Goal: Information Seeking & Learning: Find specific fact

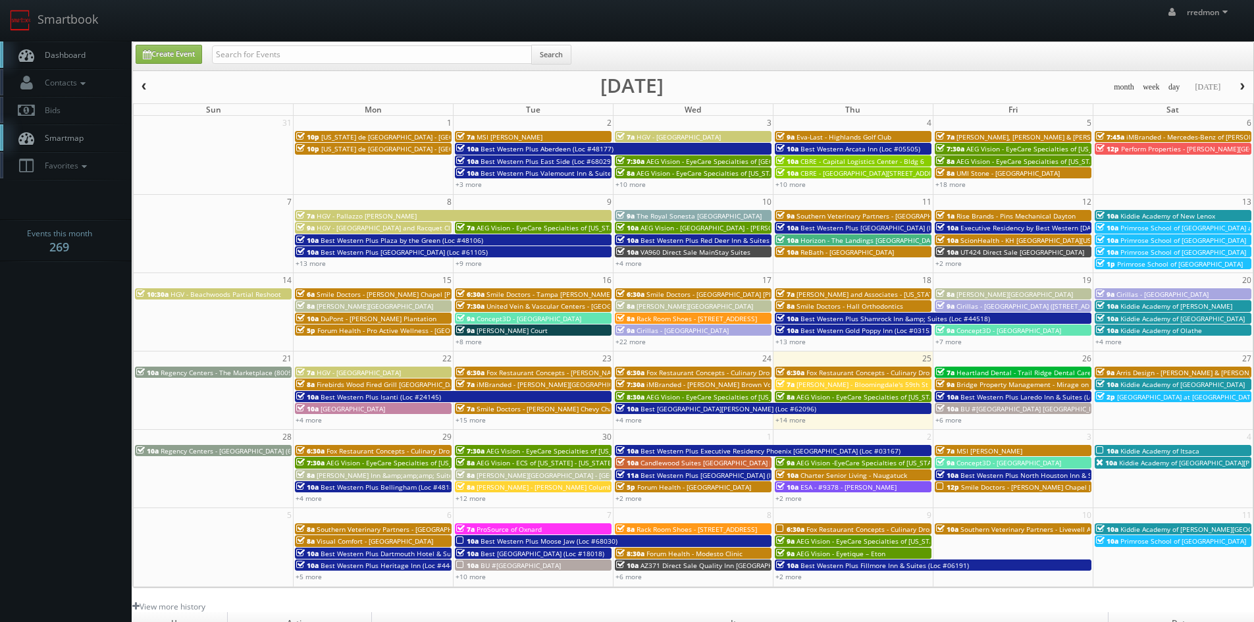
click at [1235, 88] on button "button" at bounding box center [1242, 87] width 22 height 16
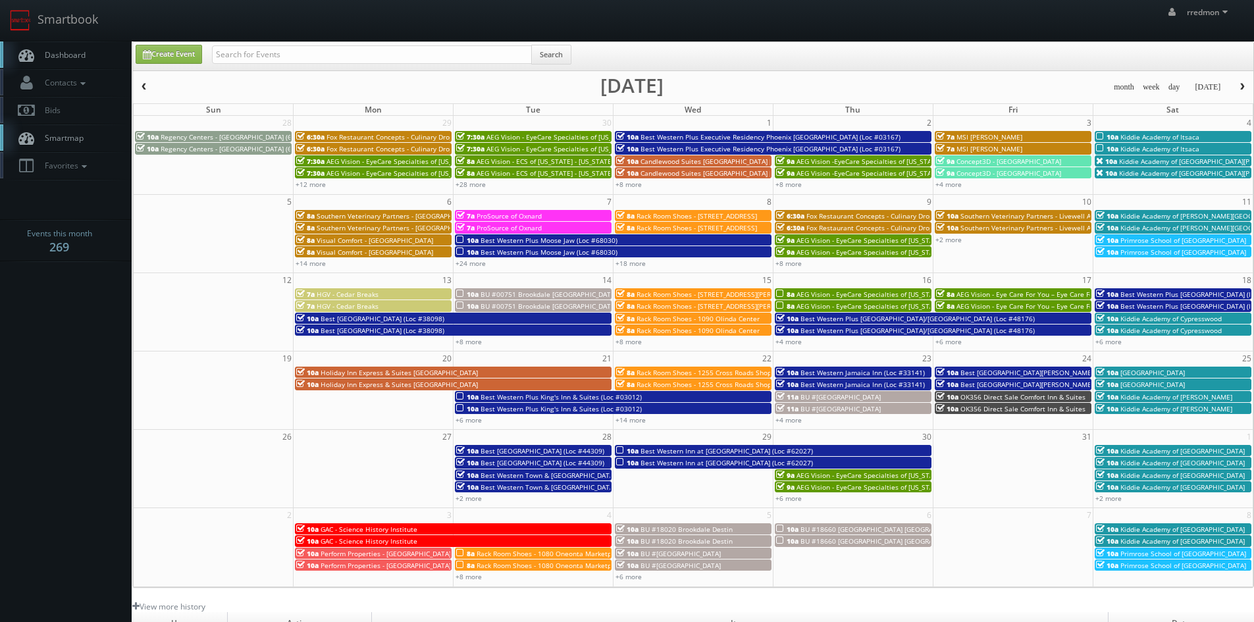
click at [66, 57] on span "Dashboard" at bounding box center [61, 54] width 47 height 11
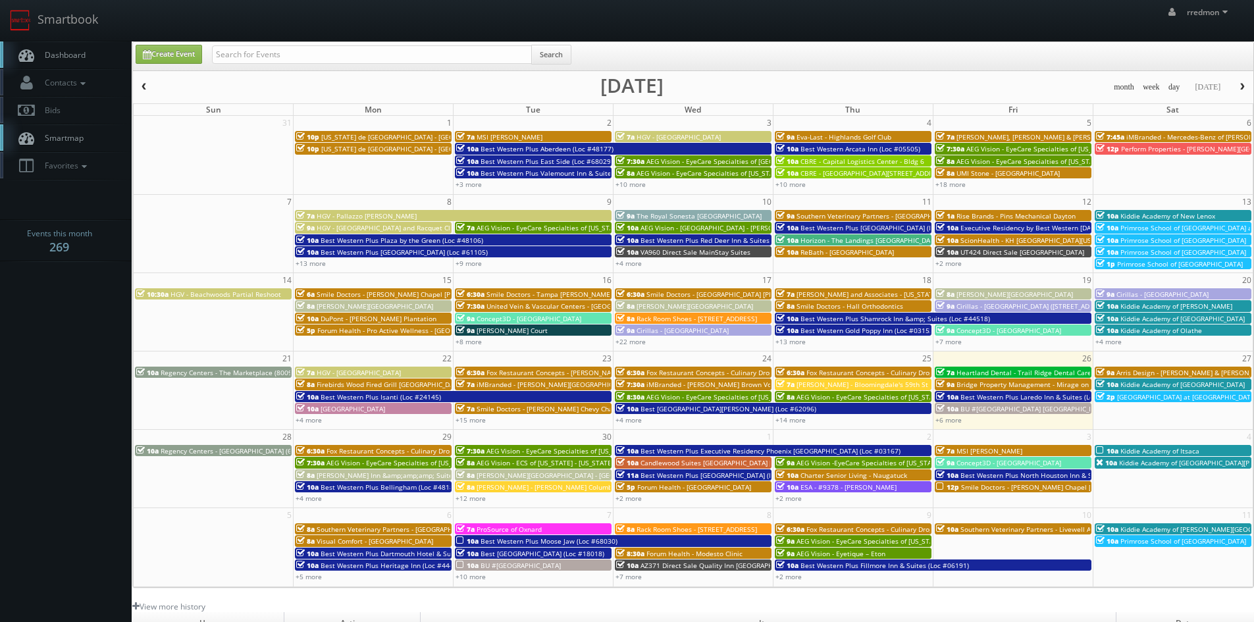
click at [1237, 82] on button "button" at bounding box center [1242, 87] width 22 height 16
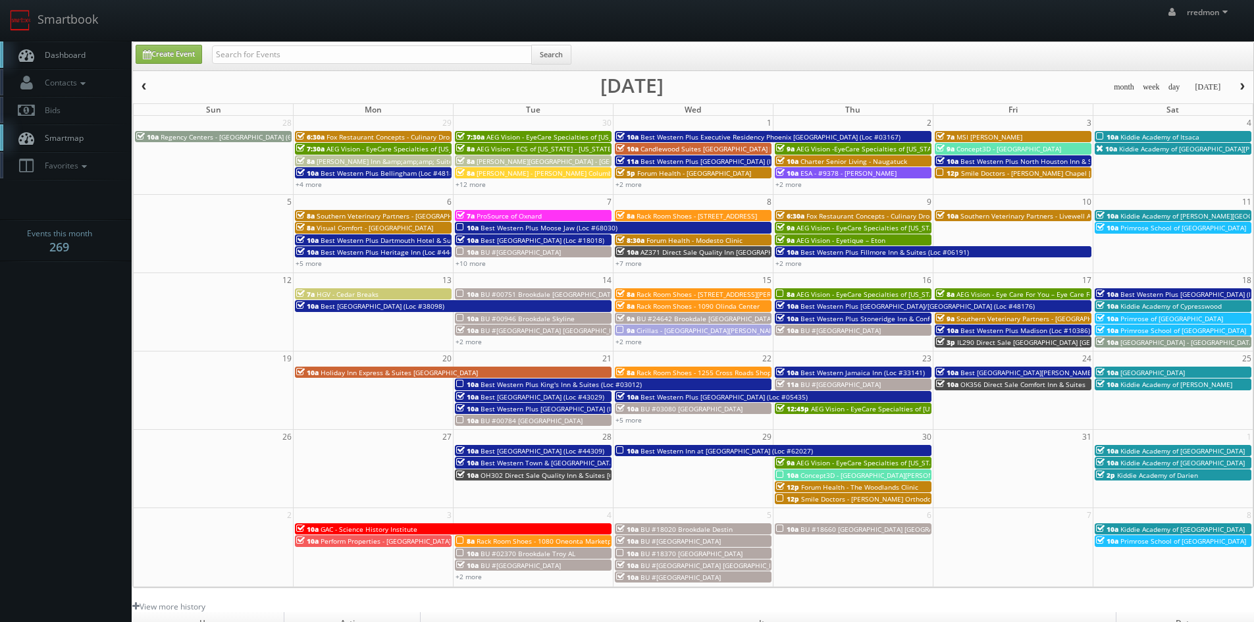
click at [812, 216] on span "Fox Restaurant Concepts - Culinary Dropout - Tempe" at bounding box center [888, 215] width 165 height 9
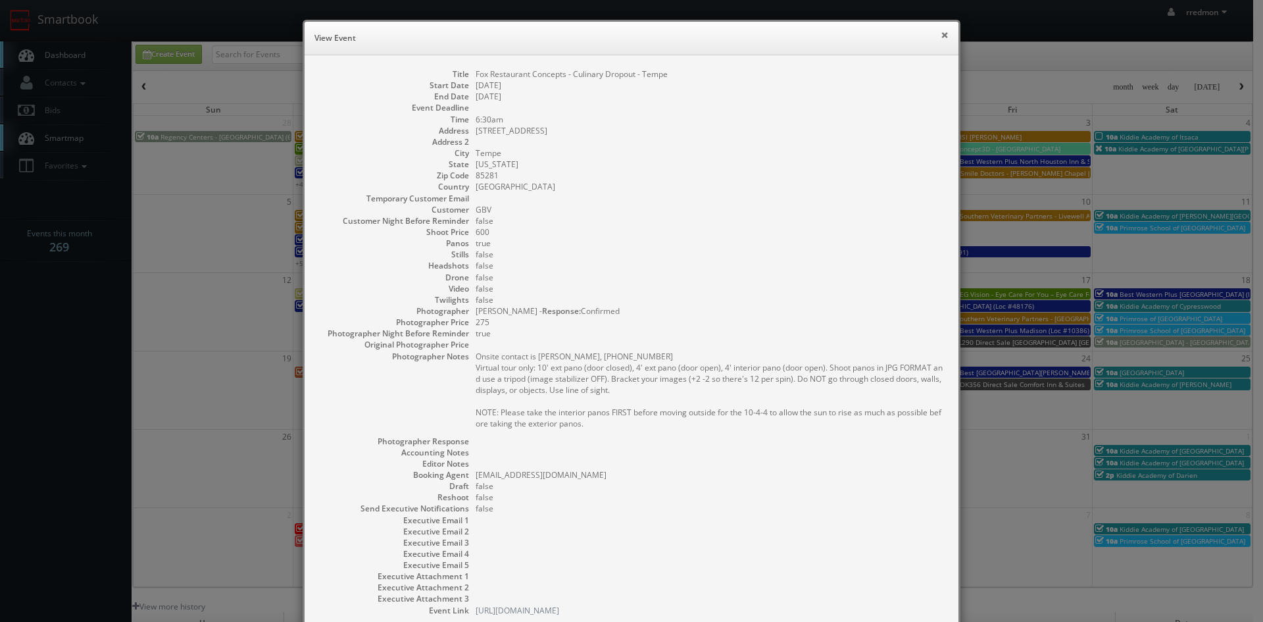
click at [941, 36] on button "×" at bounding box center [945, 34] width 8 height 9
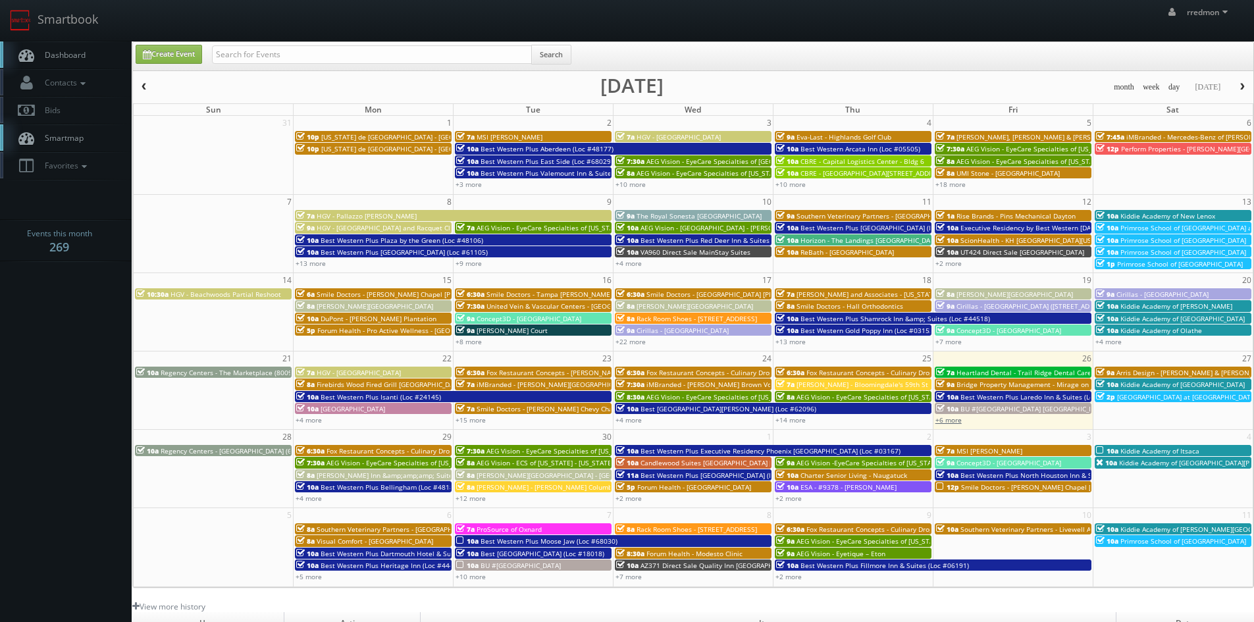
click at [953, 422] on link "+6 more" at bounding box center [948, 419] width 26 height 9
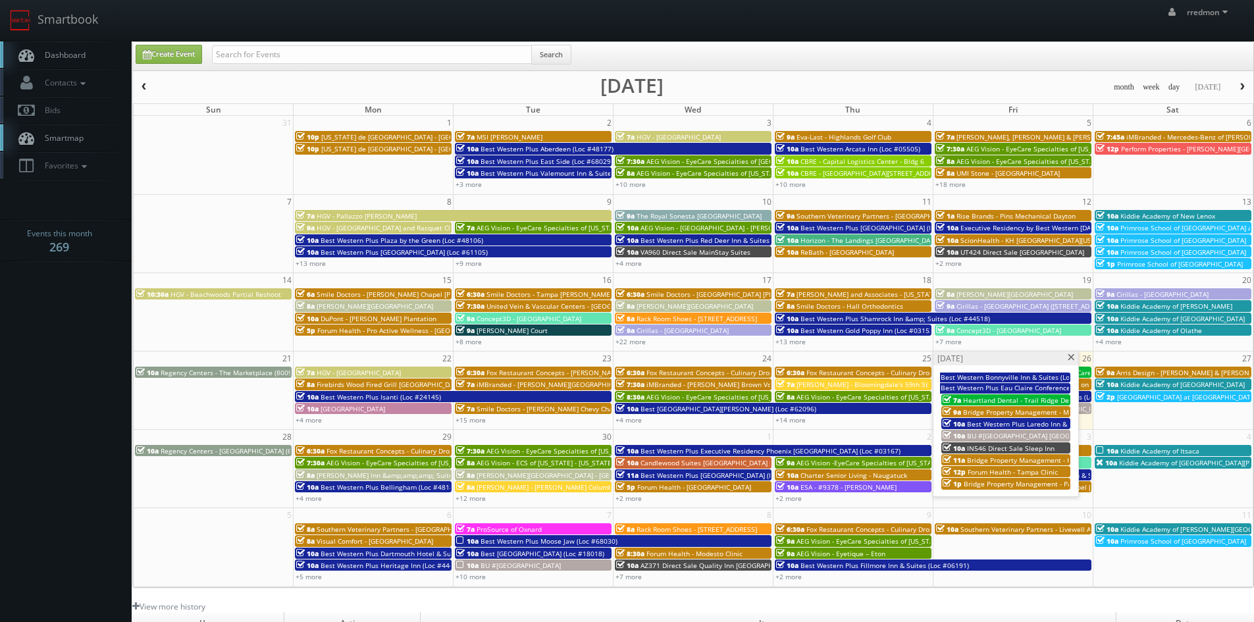
click at [1027, 410] on span "Bridge Property Management - Mirage on Kernan" at bounding box center [1056, 411] width 186 height 9
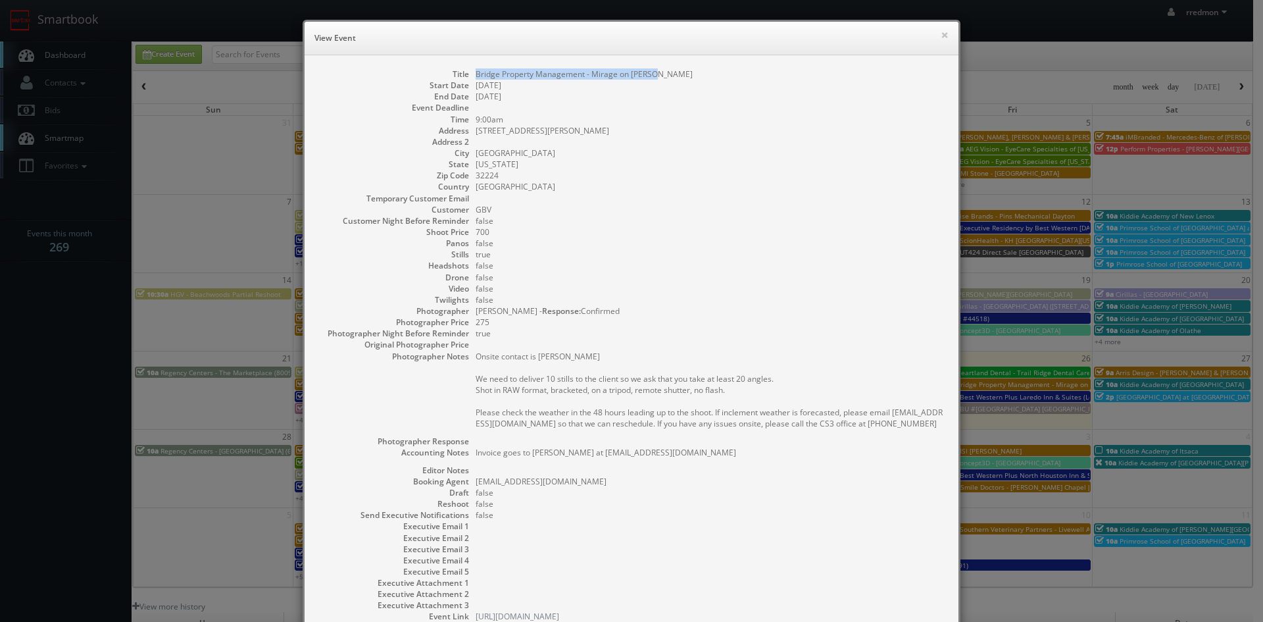
drag, startPoint x: 655, startPoint y: 76, endPoint x: 472, endPoint y: 73, distance: 183.0
click at [476, 73] on dd "Bridge Property Management - Mirage on [PERSON_NAME]" at bounding box center [711, 73] width 470 height 11
copy dd "Bridge Property Management - Mirage on [PERSON_NAME]"
click at [942, 36] on button "×" at bounding box center [945, 34] width 8 height 9
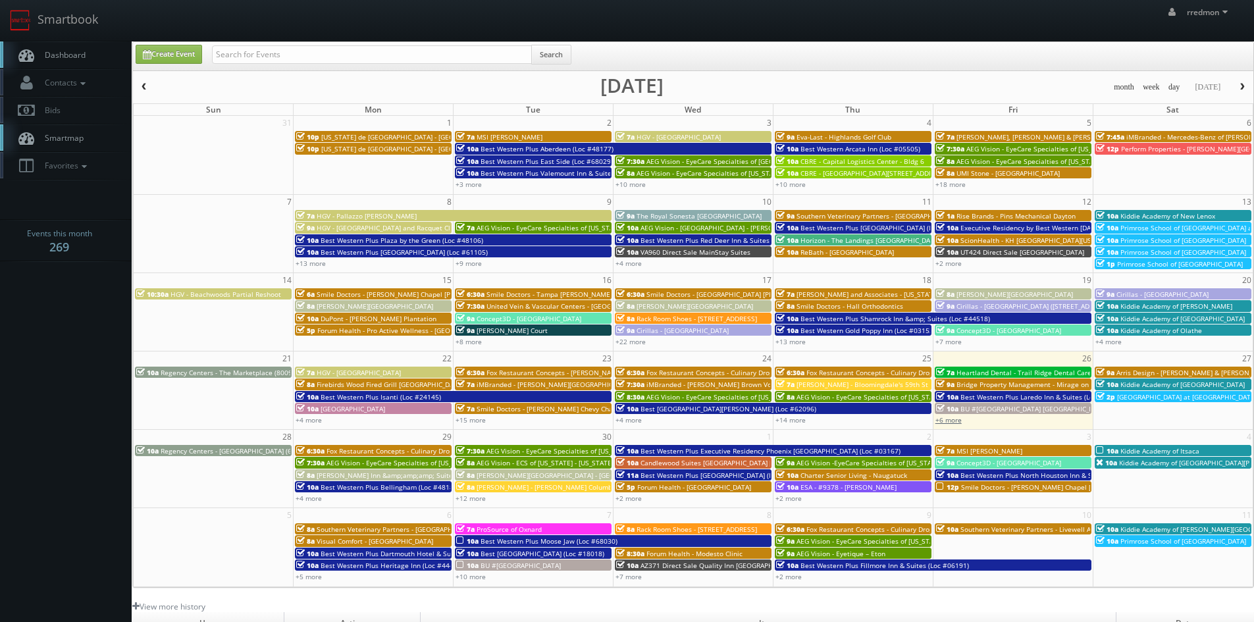
click at [951, 421] on link "+6 more" at bounding box center [948, 419] width 26 height 9
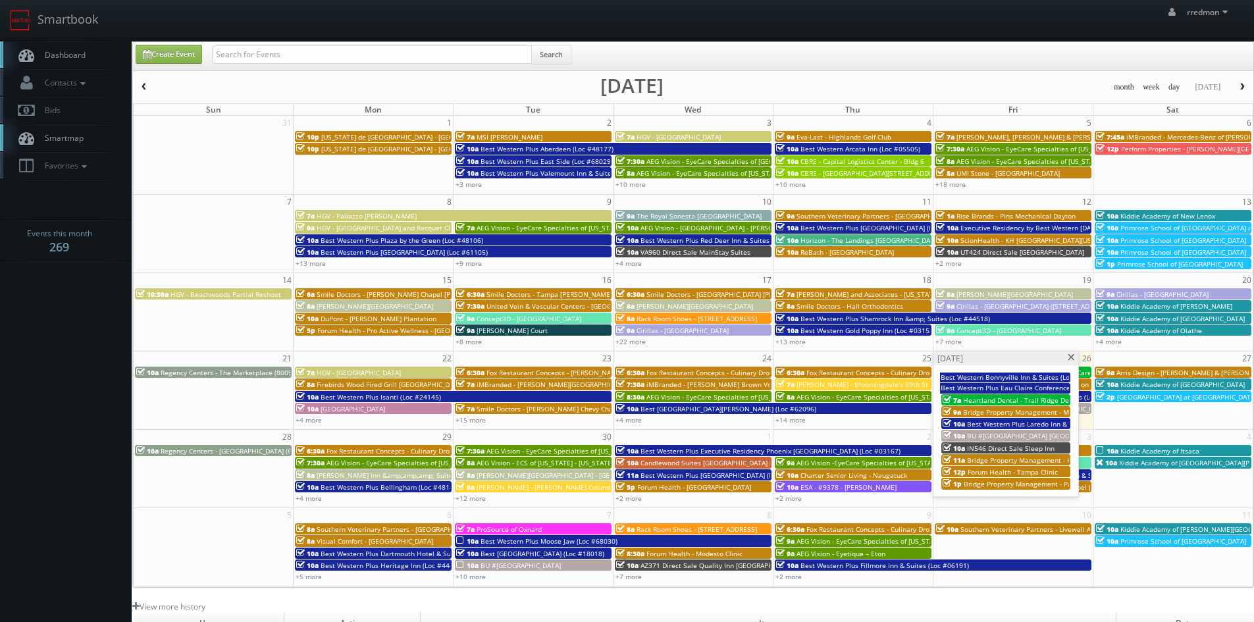
click at [1022, 431] on span "BU #[GEOGRAPHIC_DATA] [GEOGRAPHIC_DATA]" at bounding box center [1040, 435] width 147 height 9
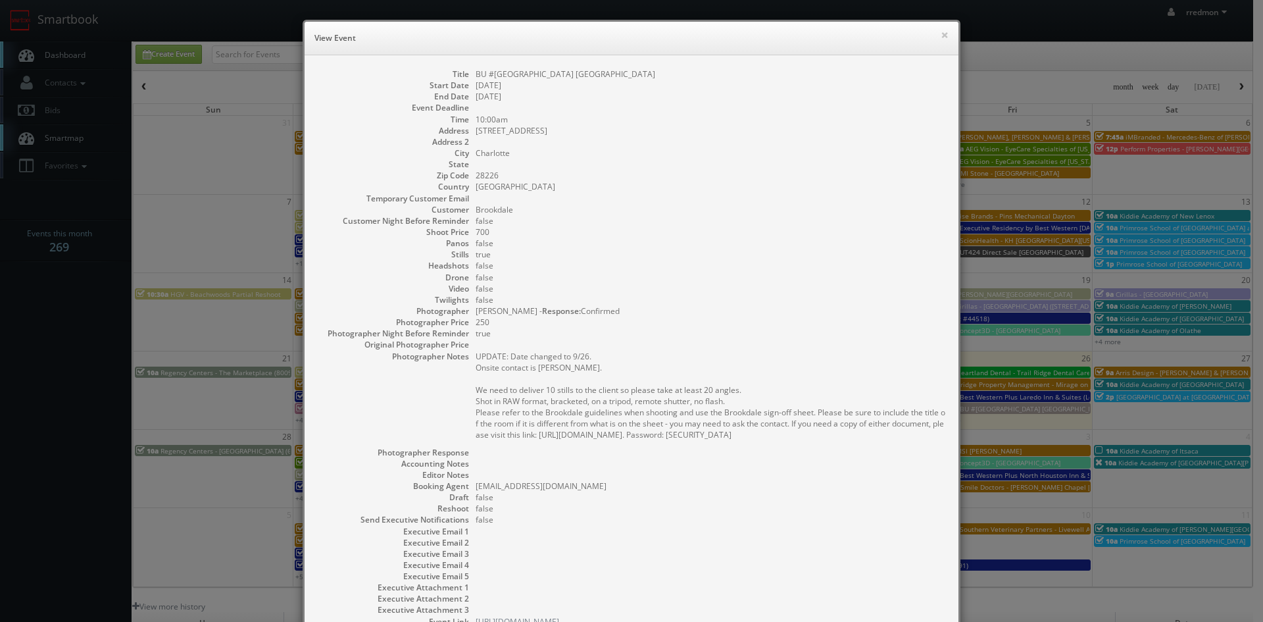
drag, startPoint x: 651, startPoint y: 76, endPoint x: 470, endPoint y: 72, distance: 181.0
click at [470, 72] on dl "Title BU #50610 Brookdale Carriage Club Providence Start Date 09/26/2025 End Da…" at bounding box center [632, 347] width 628 height 559
copy dd "BU #[GEOGRAPHIC_DATA] [GEOGRAPHIC_DATA]"
click at [941, 34] on button "×" at bounding box center [945, 34] width 8 height 9
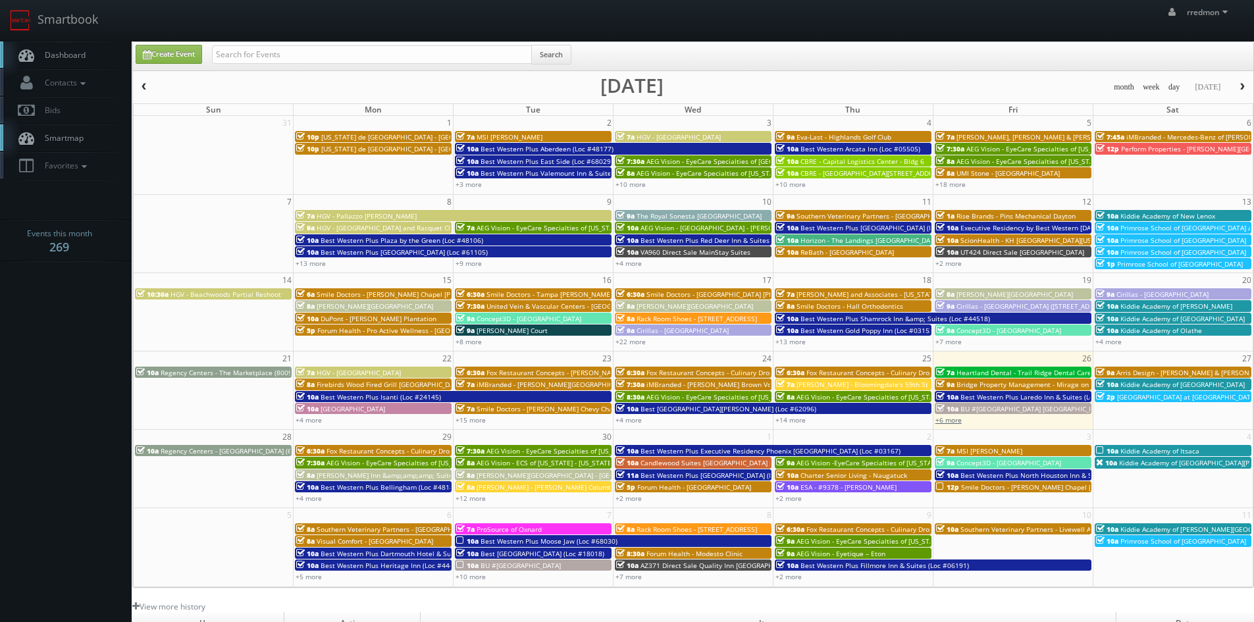
click at [951, 421] on link "+6 more" at bounding box center [948, 419] width 26 height 9
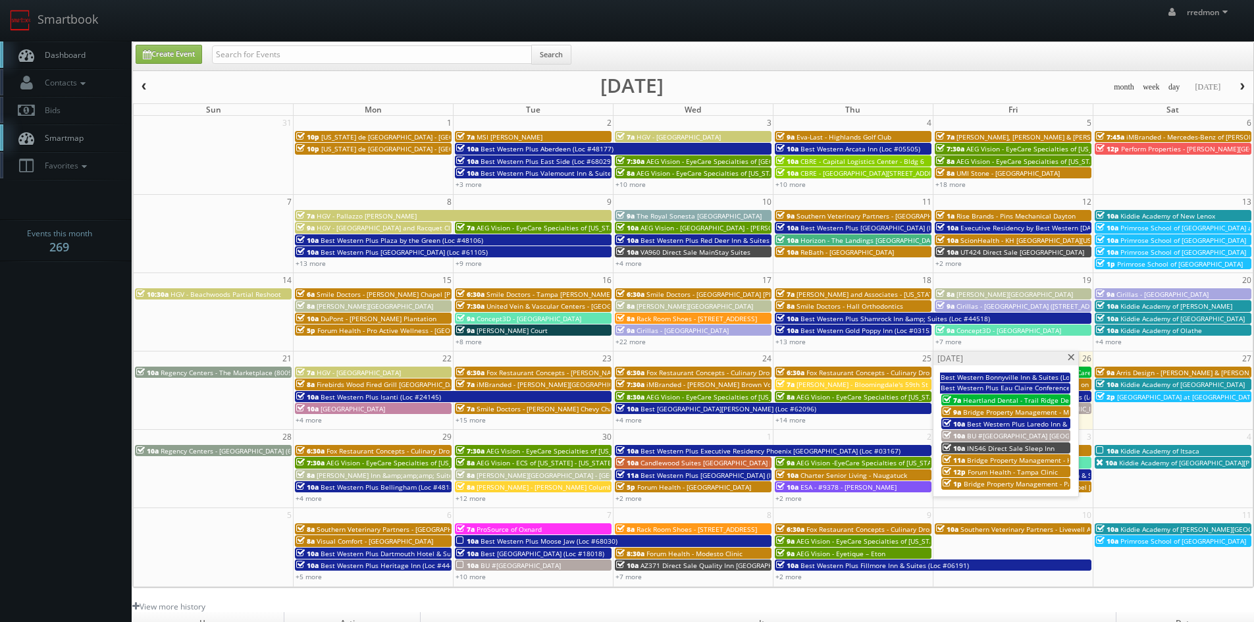
click at [1018, 458] on span "Bridge Property Management - Heron Walk" at bounding box center [1035, 459] width 137 height 9
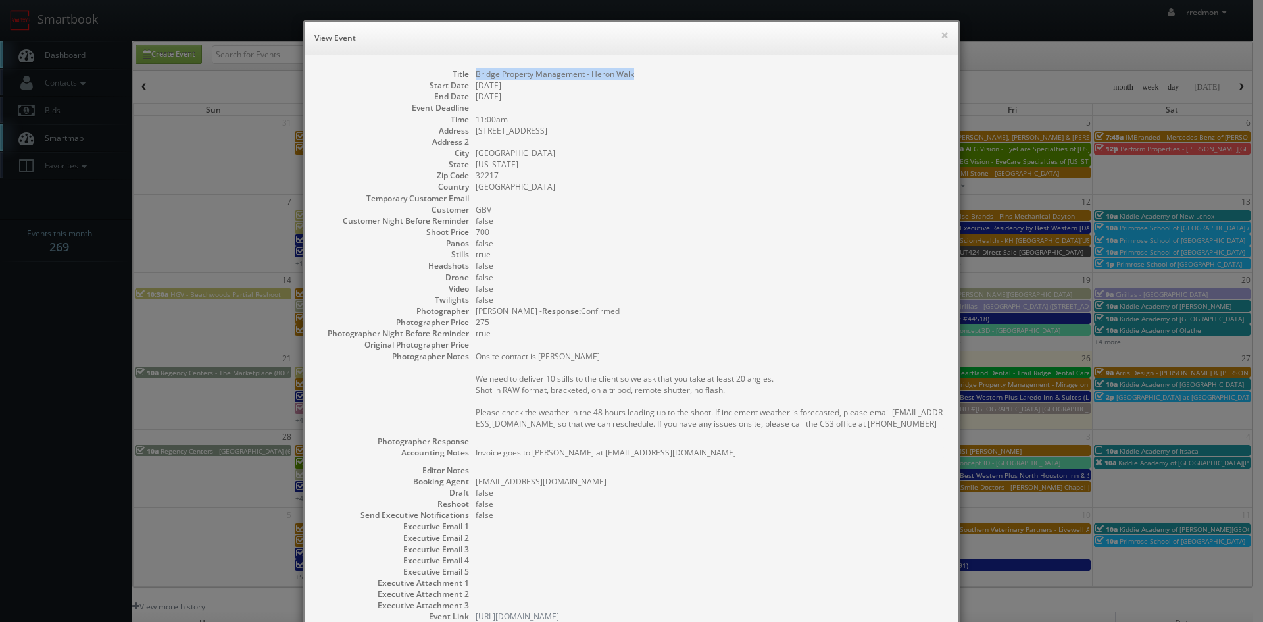
drag, startPoint x: 640, startPoint y: 76, endPoint x: 471, endPoint y: 76, distance: 169.1
click at [476, 76] on dd "Bridge Property Management - Heron Walk" at bounding box center [711, 73] width 470 height 11
copy dd "Bridge Property Management - Heron Walk"
click at [941, 36] on button "×" at bounding box center [945, 34] width 8 height 9
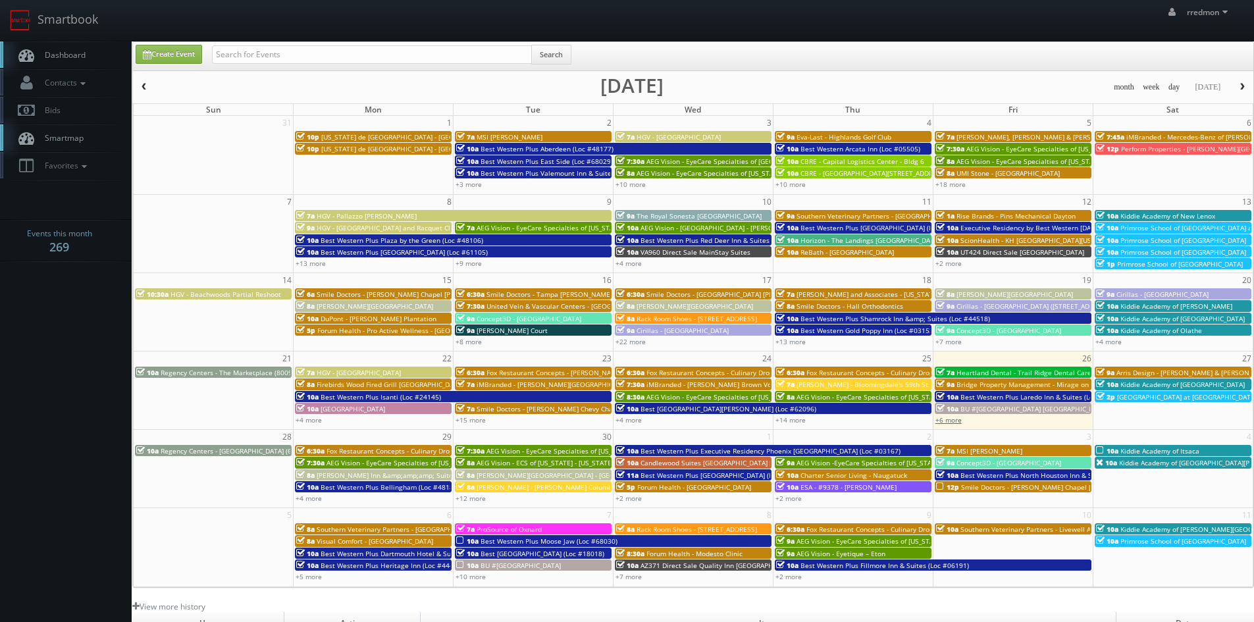
click at [951, 419] on link "+6 more" at bounding box center [948, 419] width 26 height 9
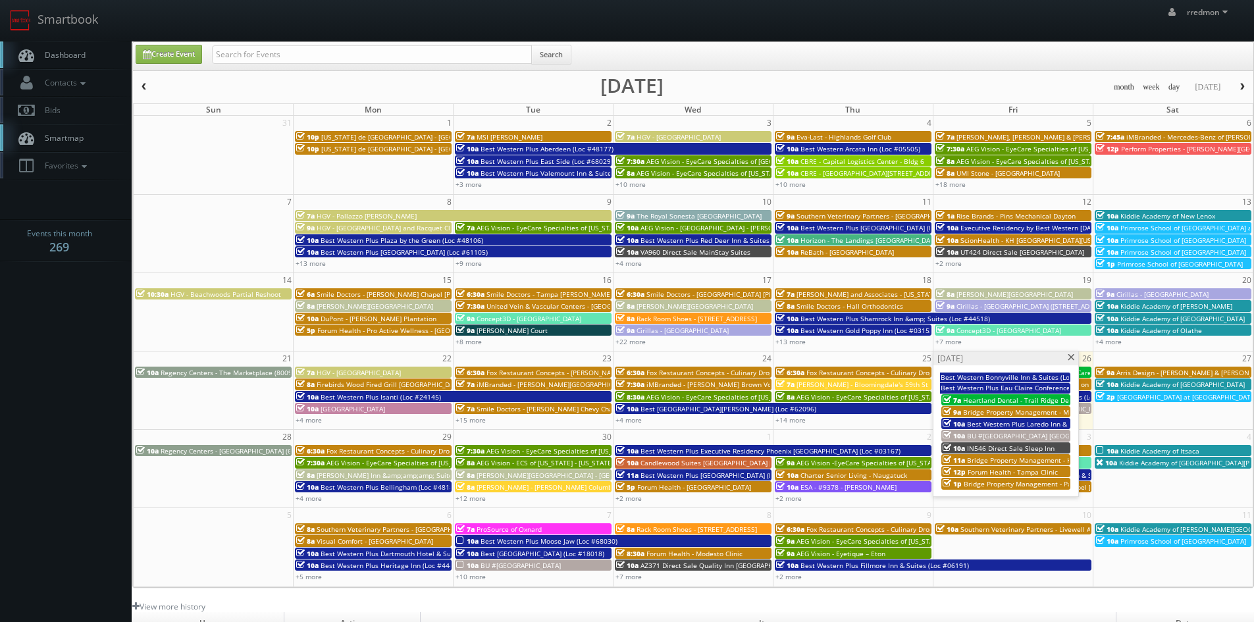
click at [1011, 485] on span "Bridge Property Management - Park at 7200" at bounding box center [1033, 483] width 140 height 9
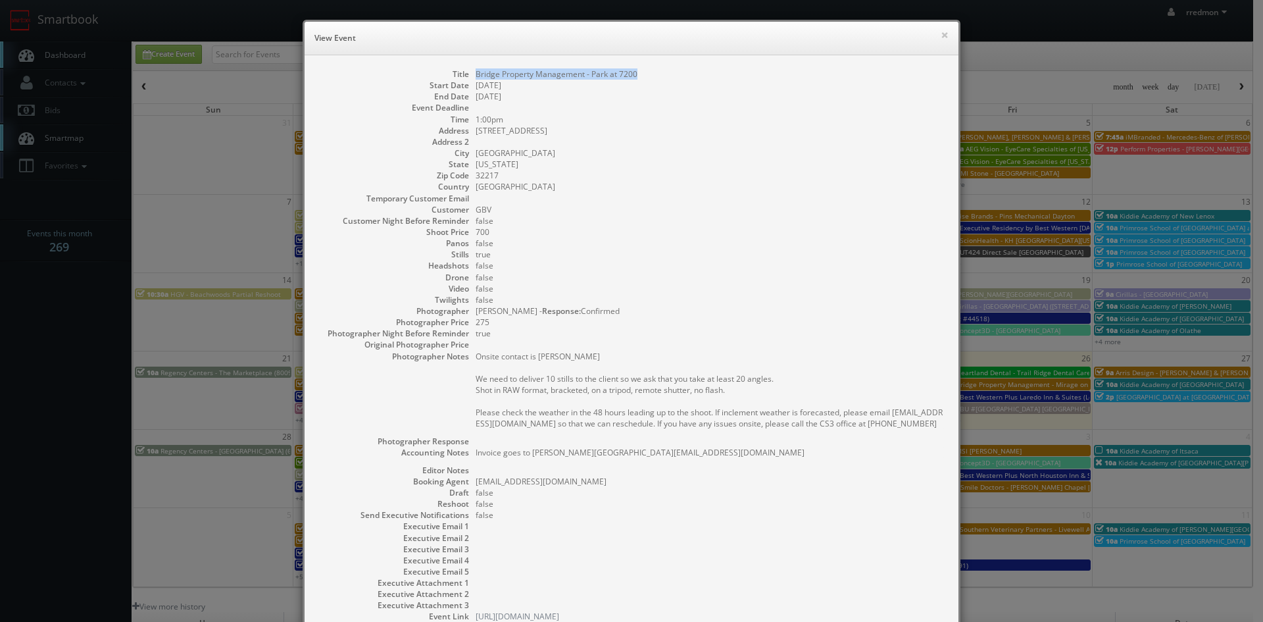
drag, startPoint x: 636, startPoint y: 73, endPoint x: 471, endPoint y: 76, distance: 165.2
click at [476, 76] on dd "Bridge Property Management - Park at 7200" at bounding box center [711, 73] width 470 height 11
copy dd "Bridge Property Management - Park at 7200"
click at [942, 39] on button "×" at bounding box center [945, 34] width 8 height 9
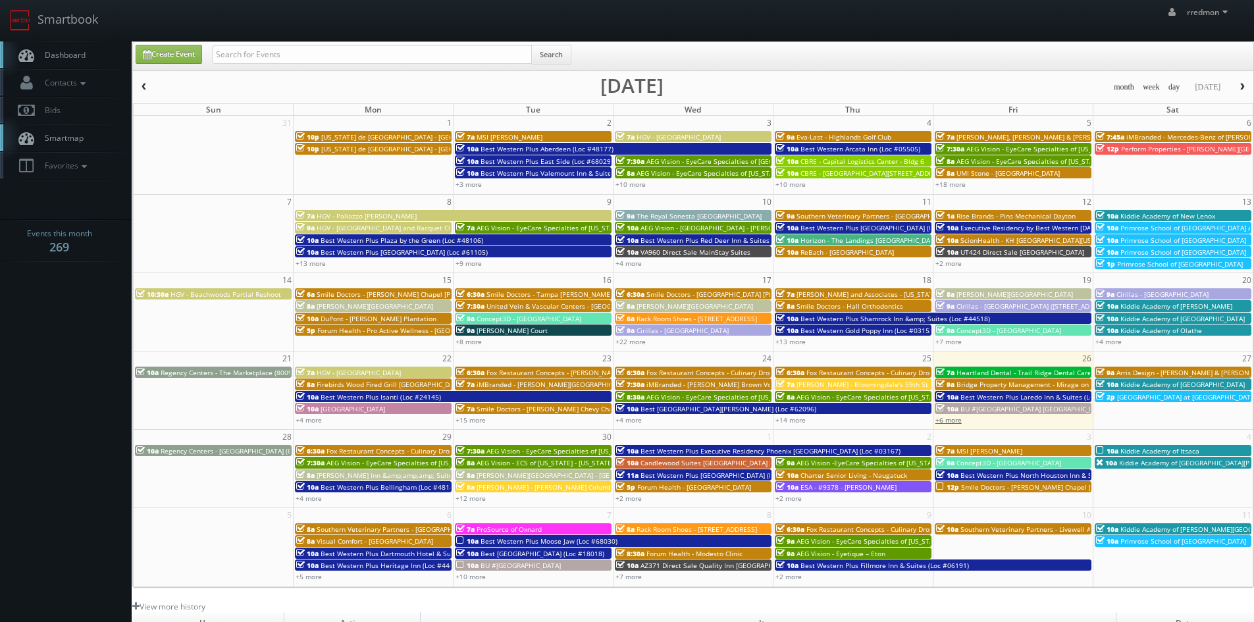
click at [955, 420] on link "+6 more" at bounding box center [948, 419] width 26 height 9
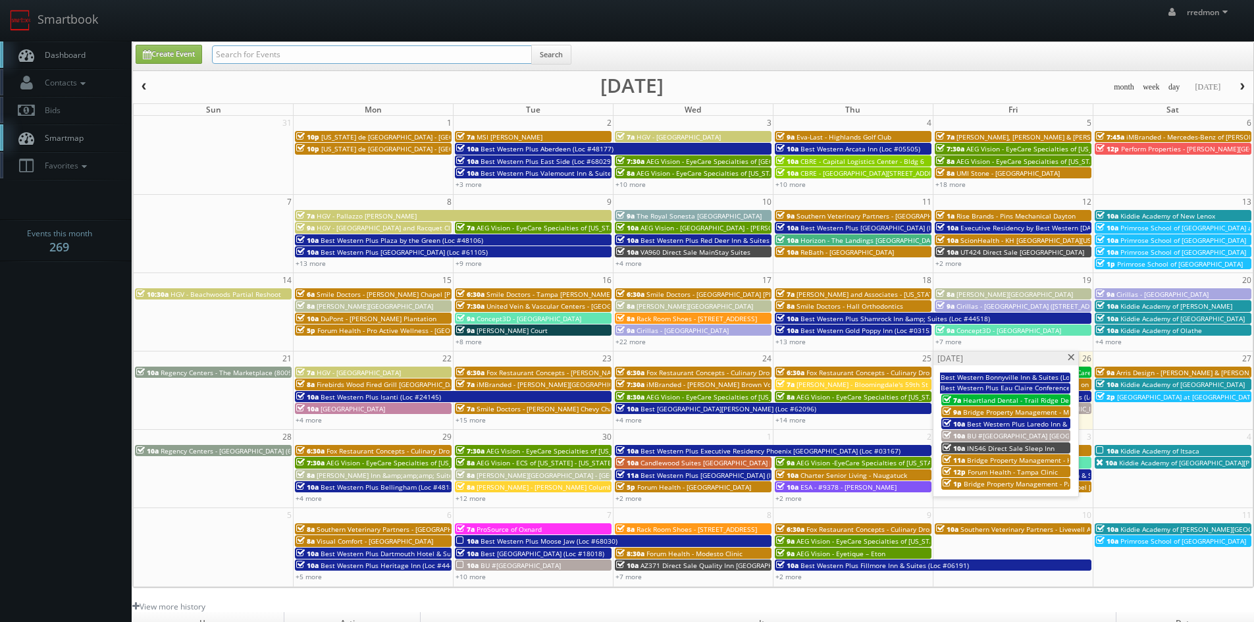
click at [289, 59] on input "text" at bounding box center [372, 54] width 320 height 18
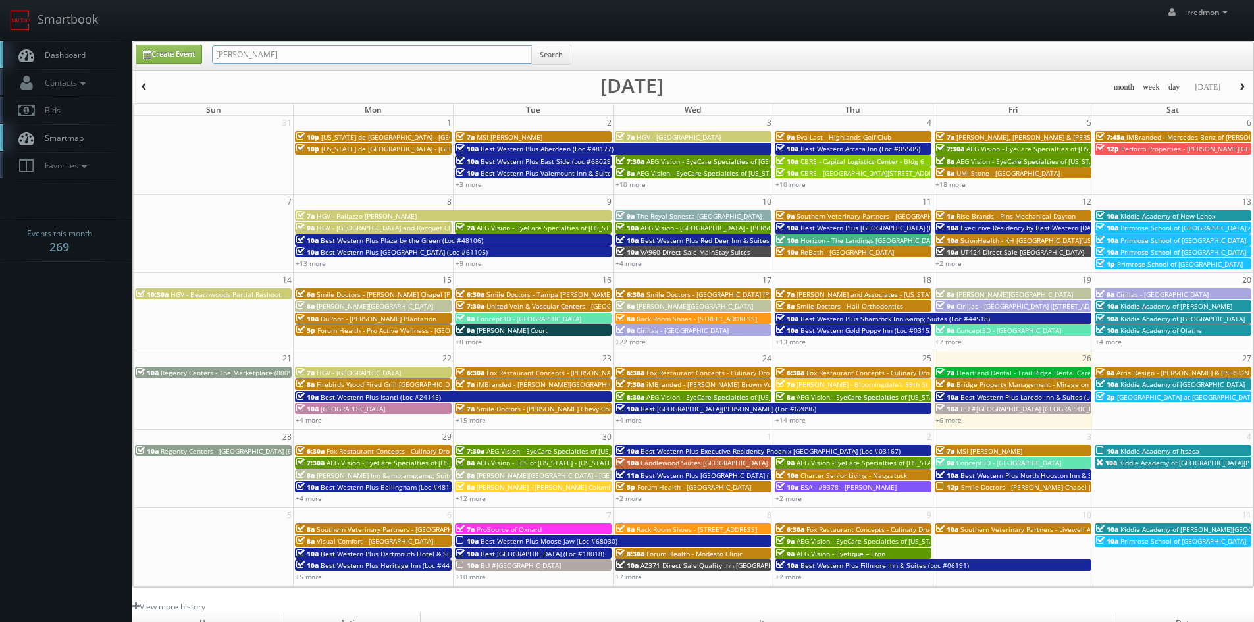
type input "john moore"
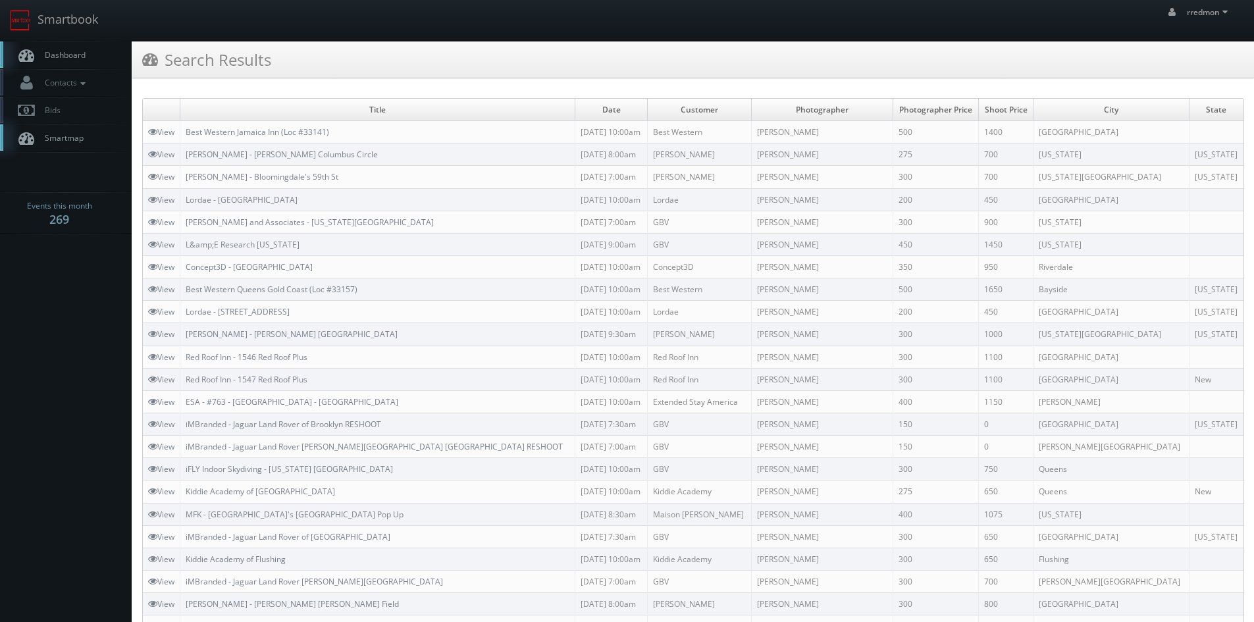
click at [91, 52] on link "Dashboard" at bounding box center [66, 54] width 132 height 27
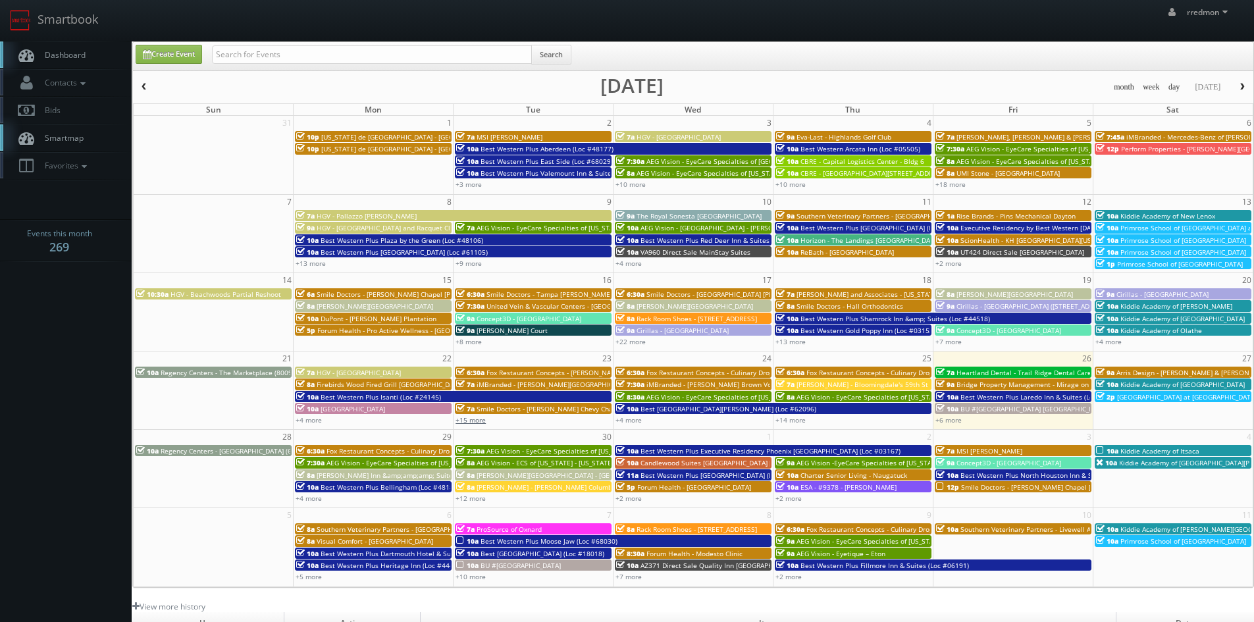
click at [465, 420] on link "+15 more" at bounding box center [470, 419] width 30 height 9
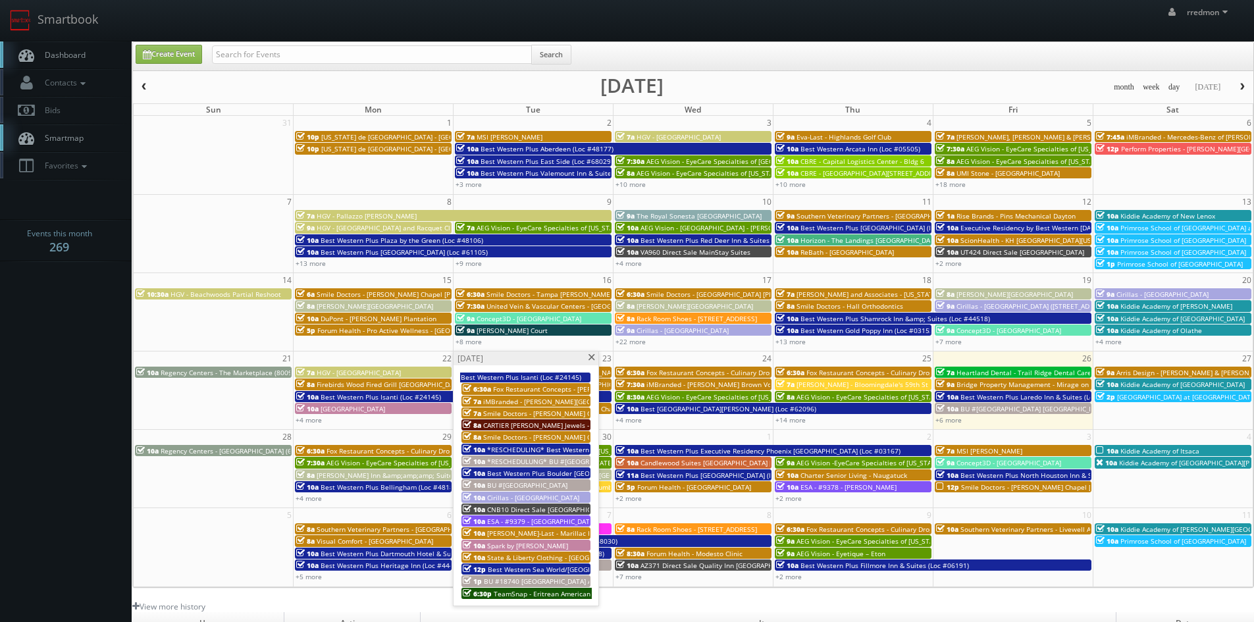
click at [548, 386] on span "Fox Restaurant Concepts - [PERSON_NAME] Cocina - [GEOGRAPHIC_DATA]" at bounding box center [608, 388] width 230 height 9
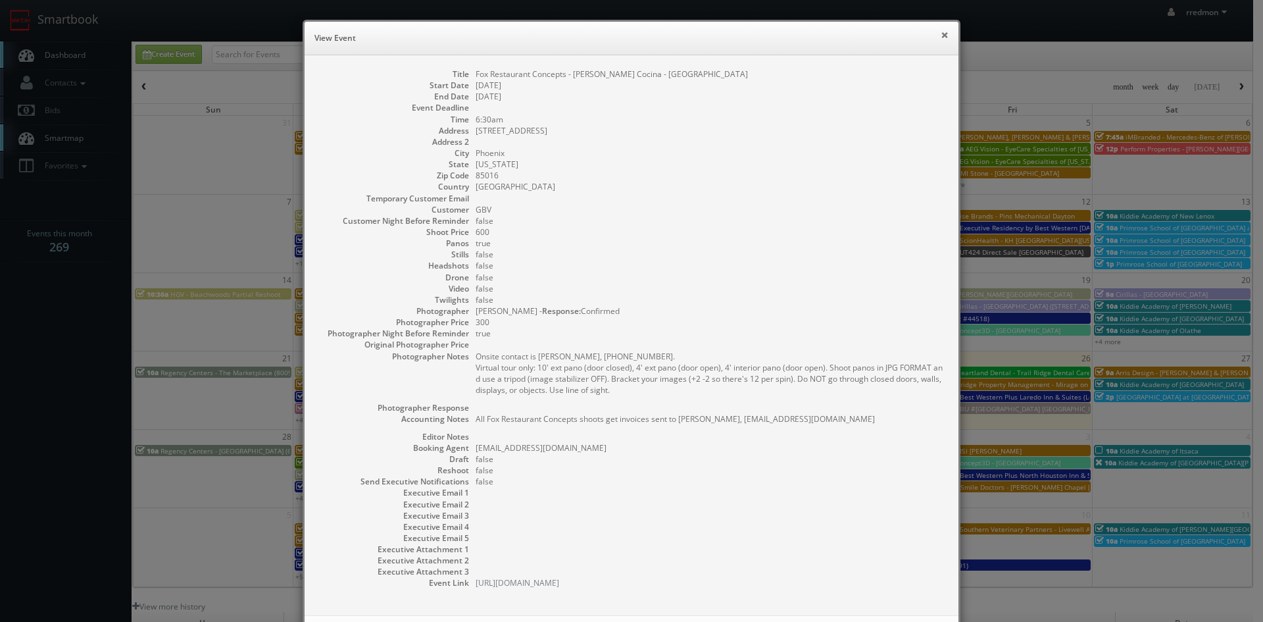
click at [941, 36] on button "×" at bounding box center [945, 34] width 8 height 9
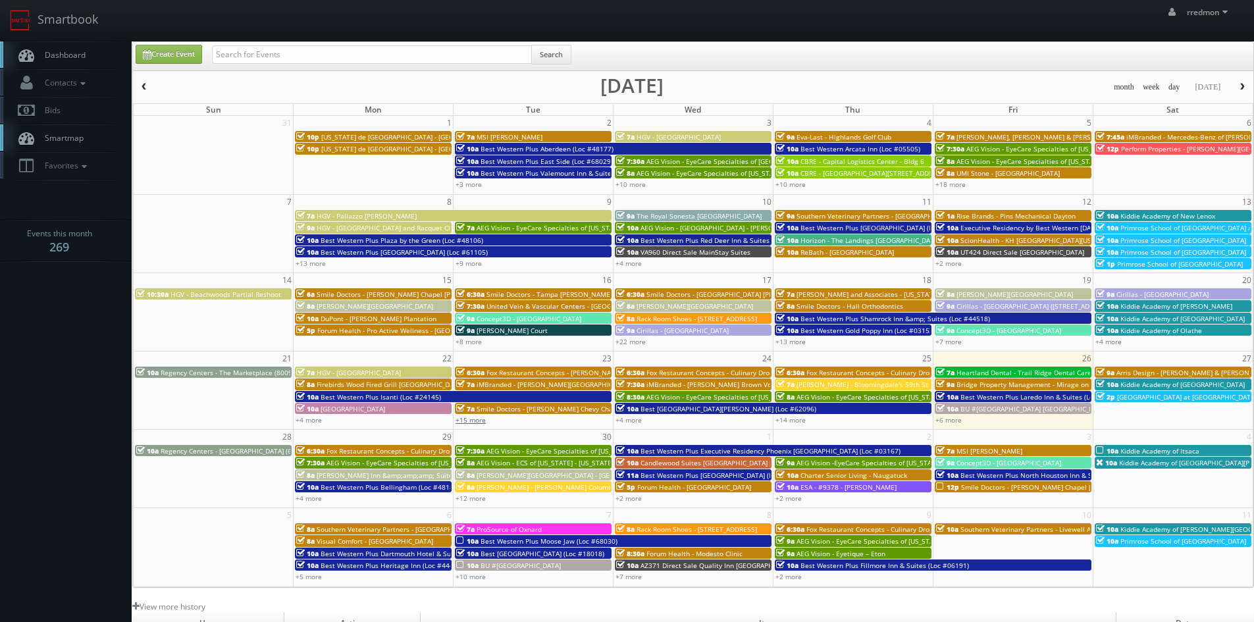
click at [468, 416] on link "+15 more" at bounding box center [470, 419] width 30 height 9
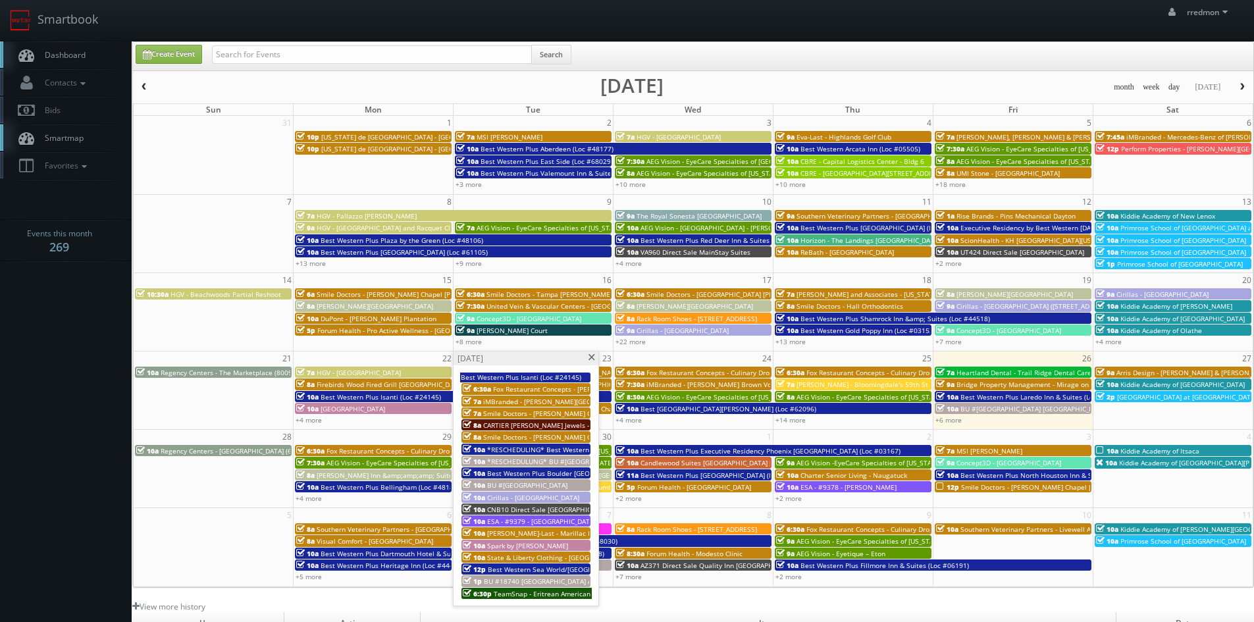
click at [517, 399] on span "iMBranded - Beverly Hills BMW" at bounding box center [571, 401] width 176 height 9
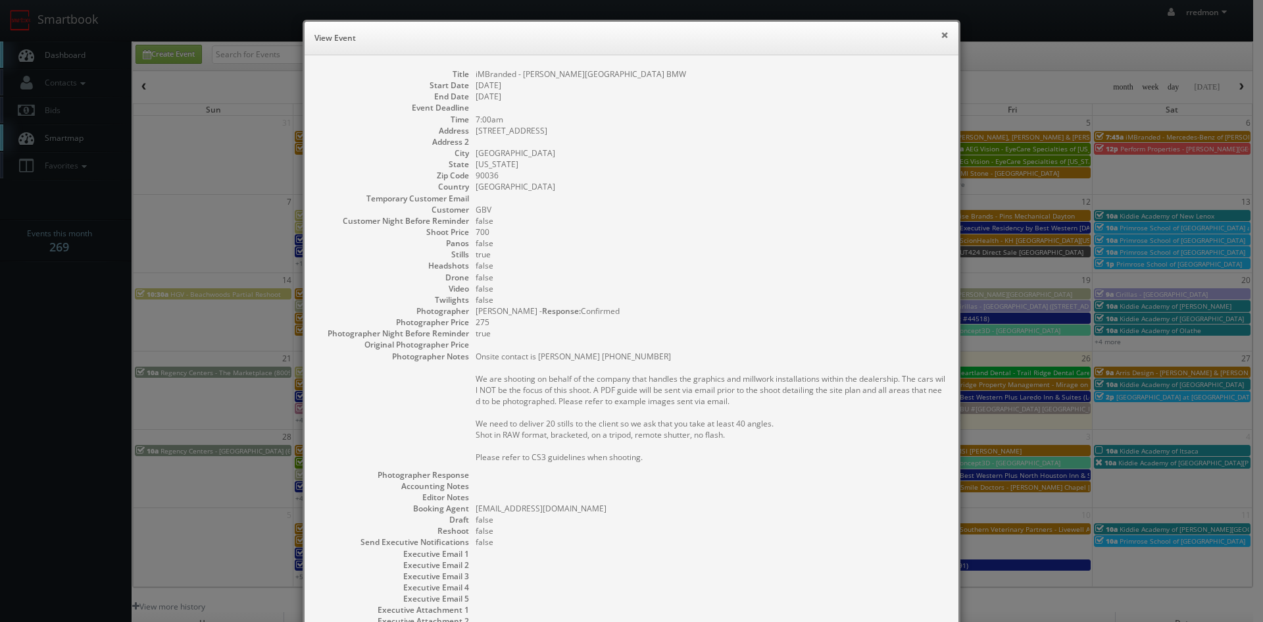
click at [941, 35] on button "×" at bounding box center [945, 34] width 8 height 9
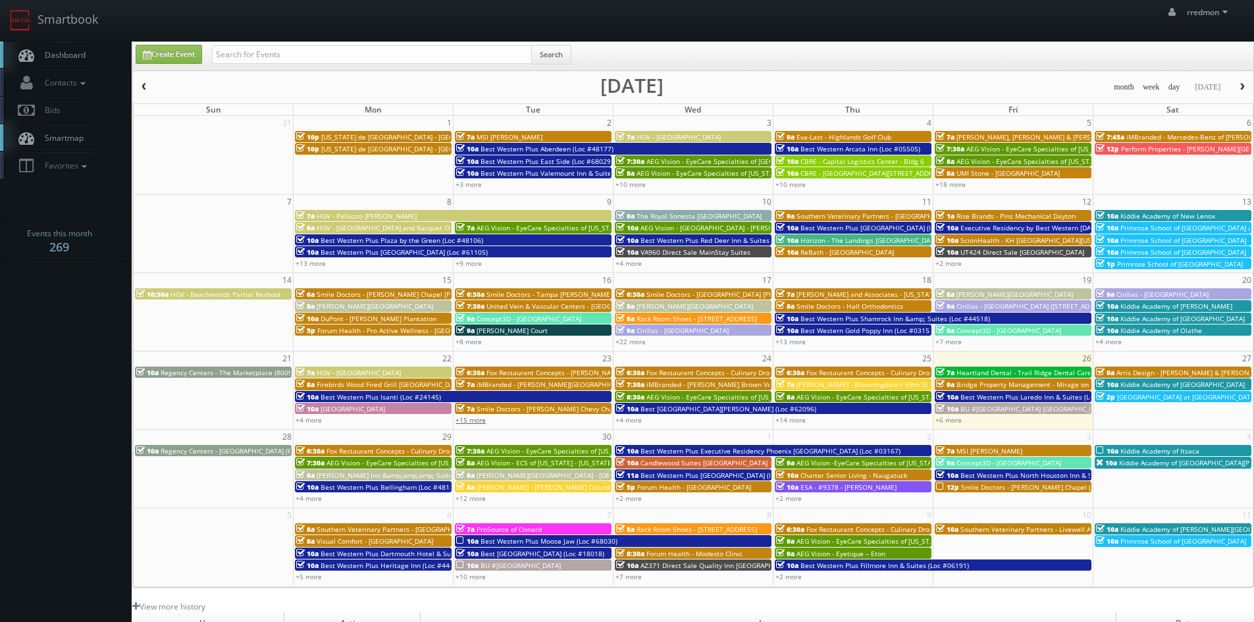
click at [482, 419] on link "+15 more" at bounding box center [470, 419] width 30 height 9
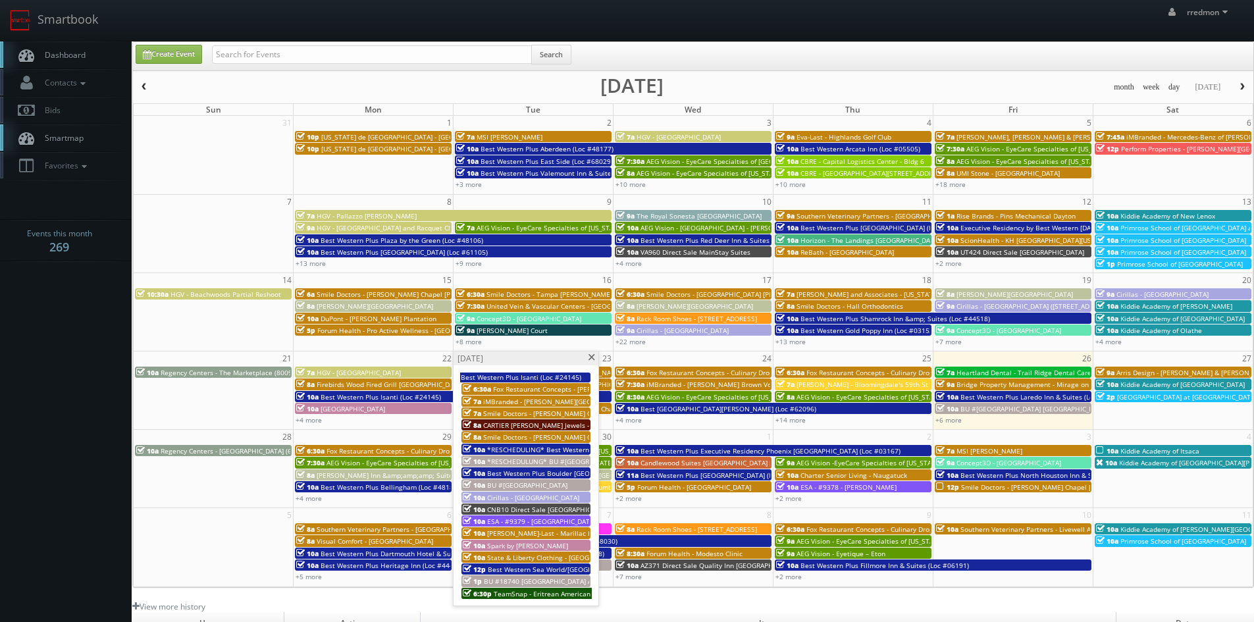
click at [544, 471] on span "Best Western Plus Boulder Louisville (Loc #06179)" at bounding box center [584, 473] width 194 height 9
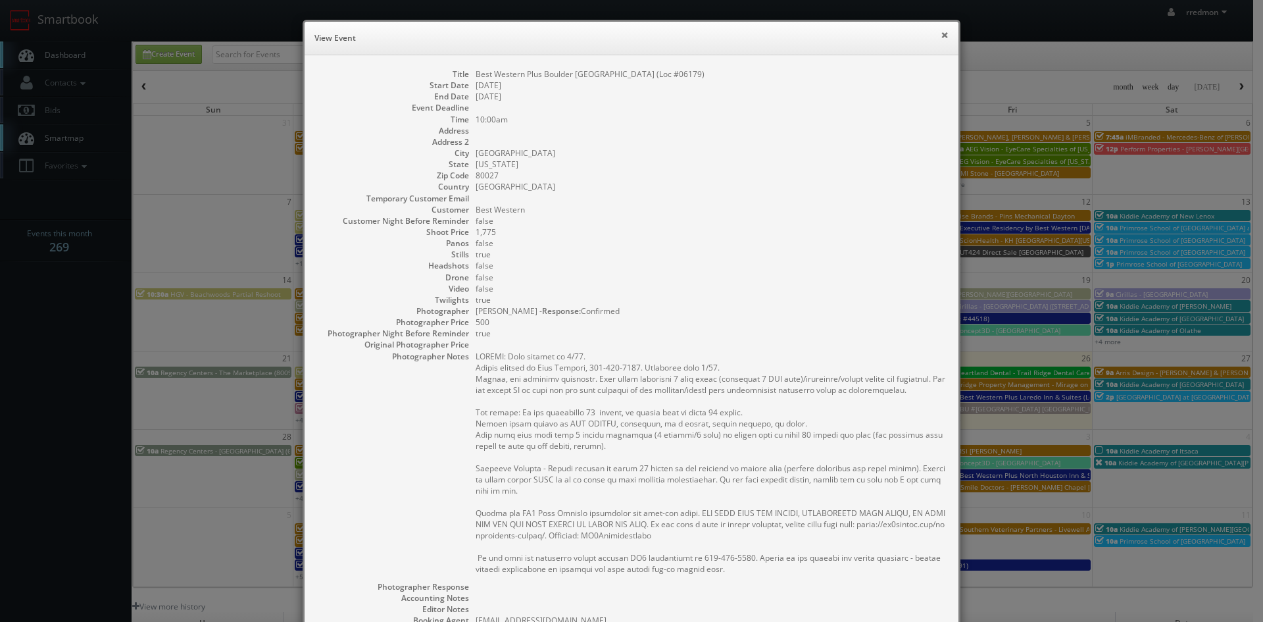
click at [941, 39] on button "×" at bounding box center [945, 34] width 8 height 9
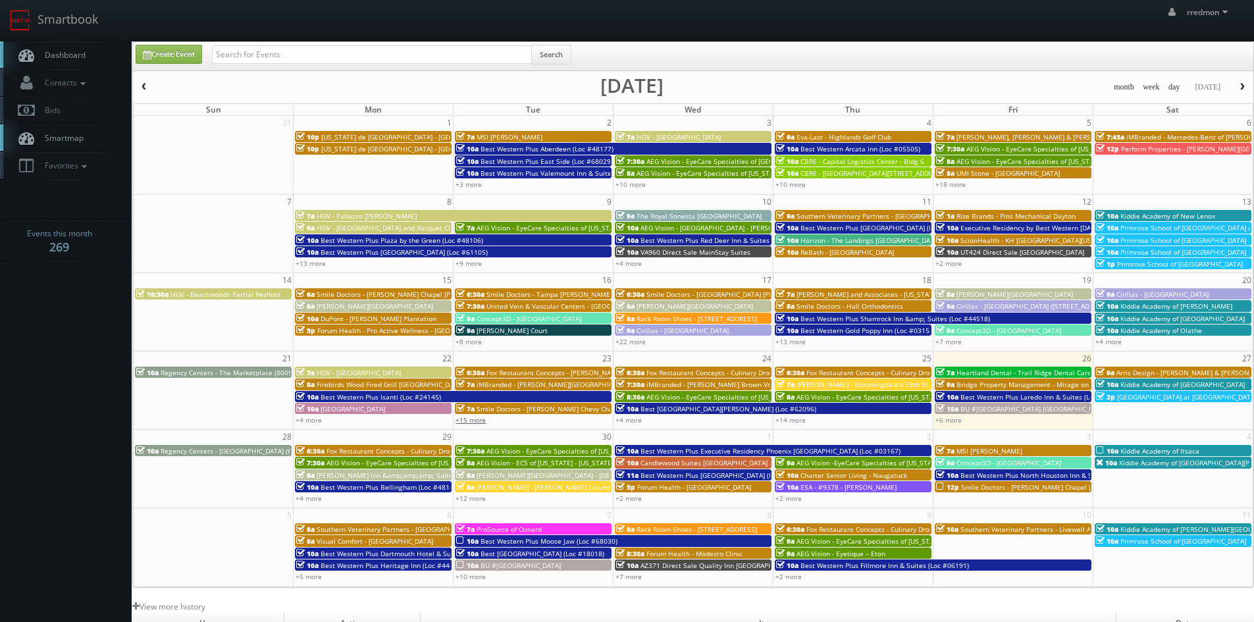
click at [483, 421] on link "+15 more" at bounding box center [470, 419] width 30 height 9
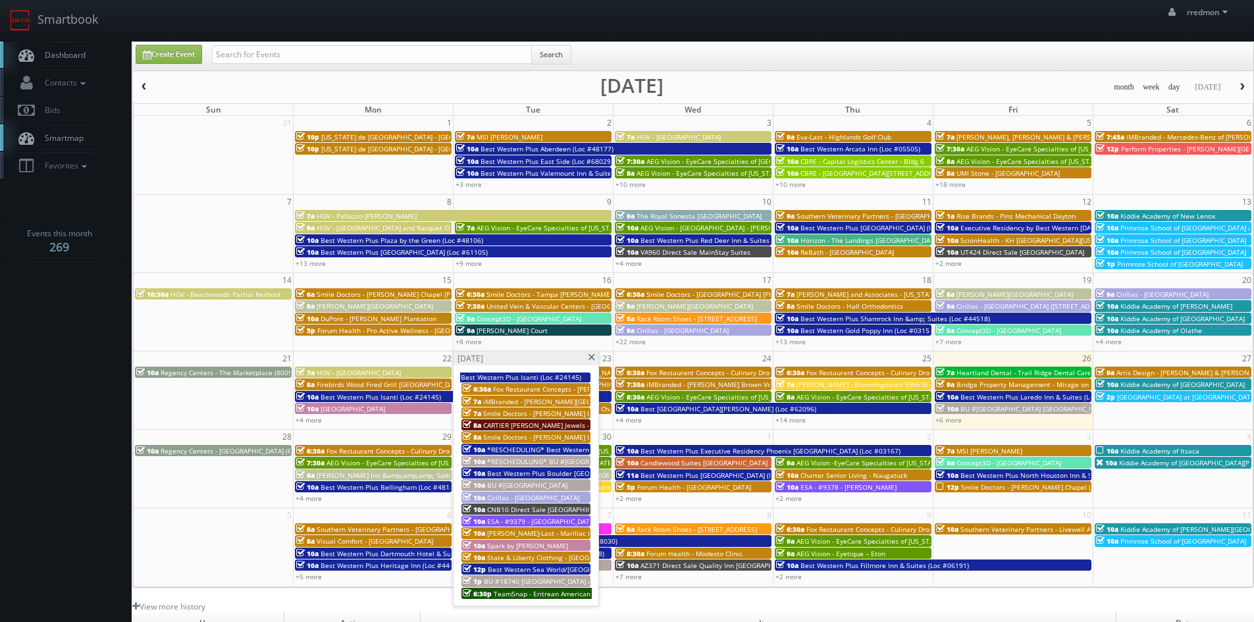
click at [530, 485] on span "BU #[GEOGRAPHIC_DATA]" at bounding box center [527, 484] width 80 height 9
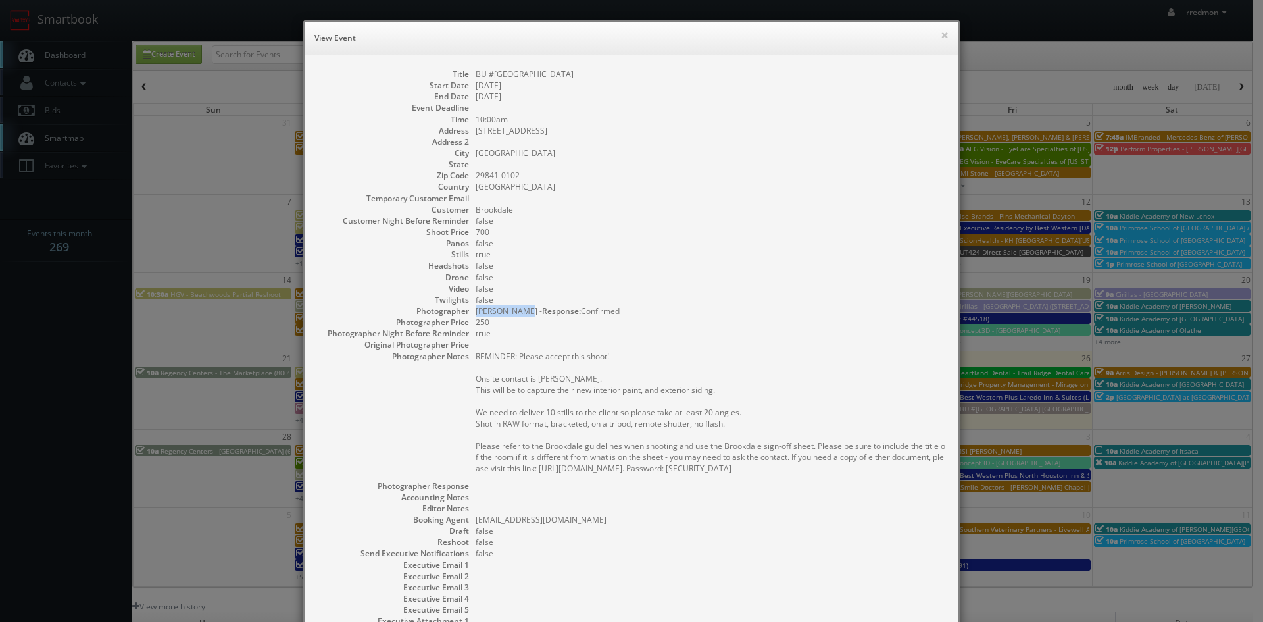
drag, startPoint x: 470, startPoint y: 309, endPoint x: 520, endPoint y: 315, distance: 50.3
click at [520, 315] on div "Photographer Stephen Kane - Response: Confirmed Photographer Price 250" at bounding box center [632, 316] width 628 height 22
copy dd "Stephen Kane"
click at [942, 38] on button "×" at bounding box center [945, 34] width 8 height 9
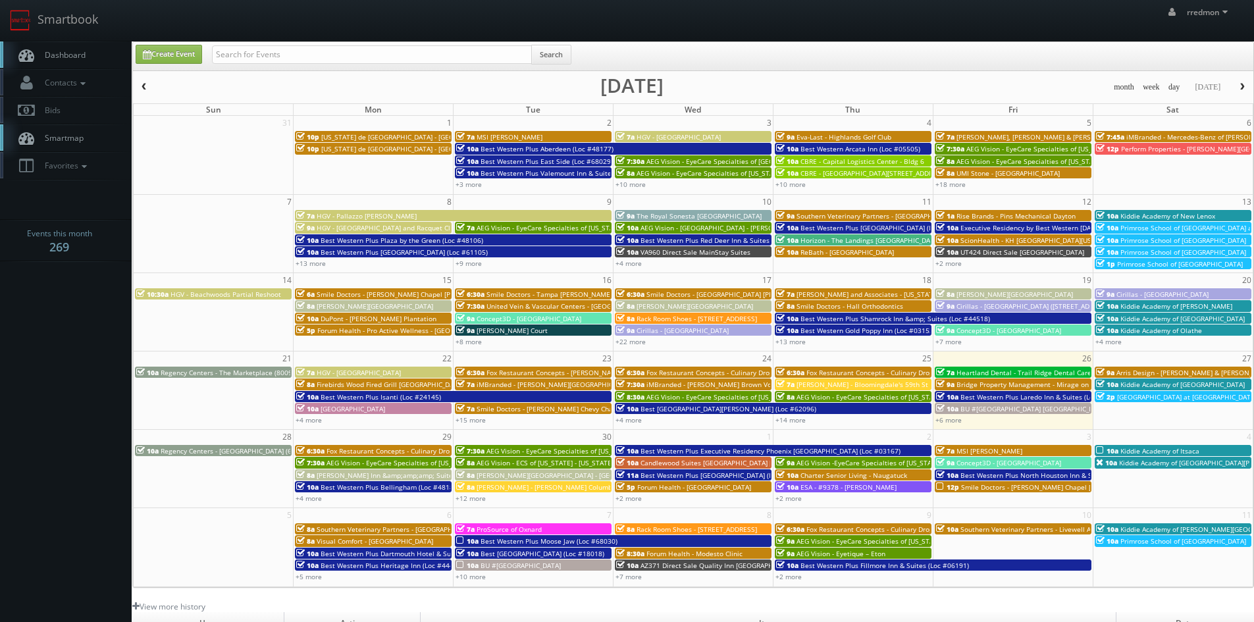
click at [422, 392] on span "Best Western Plus Isanti (Loc #24145)" at bounding box center [380, 396] width 120 height 9
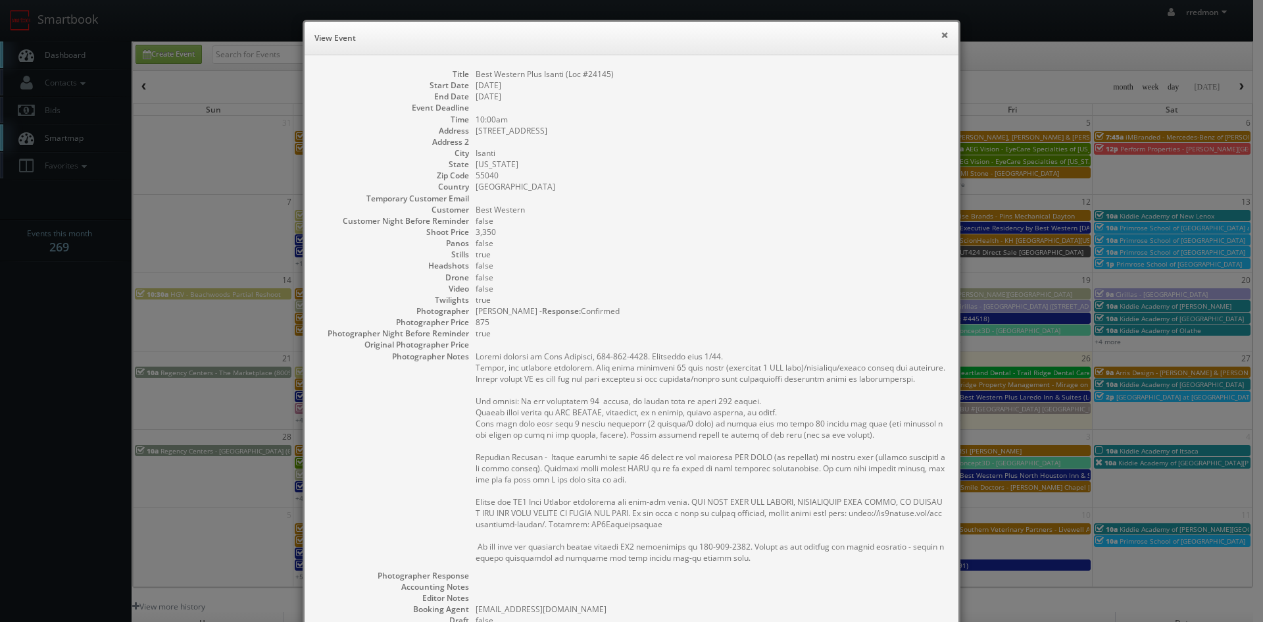
click at [941, 37] on button "×" at bounding box center [945, 34] width 8 height 9
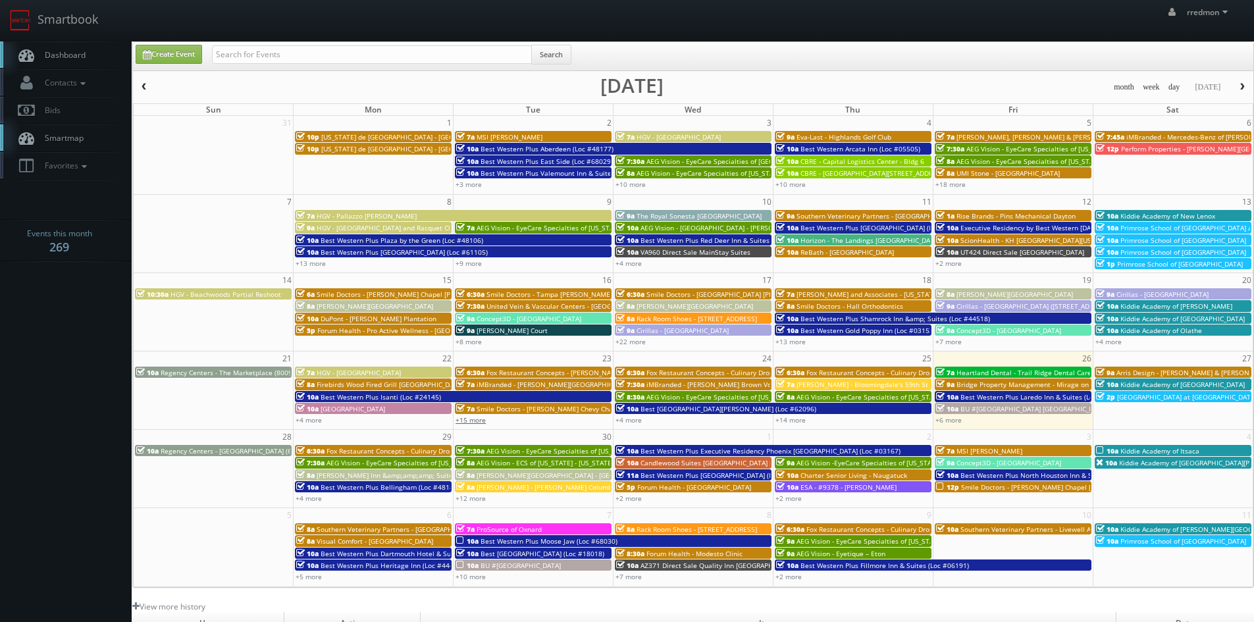
click at [484, 421] on link "+15 more" at bounding box center [470, 419] width 30 height 9
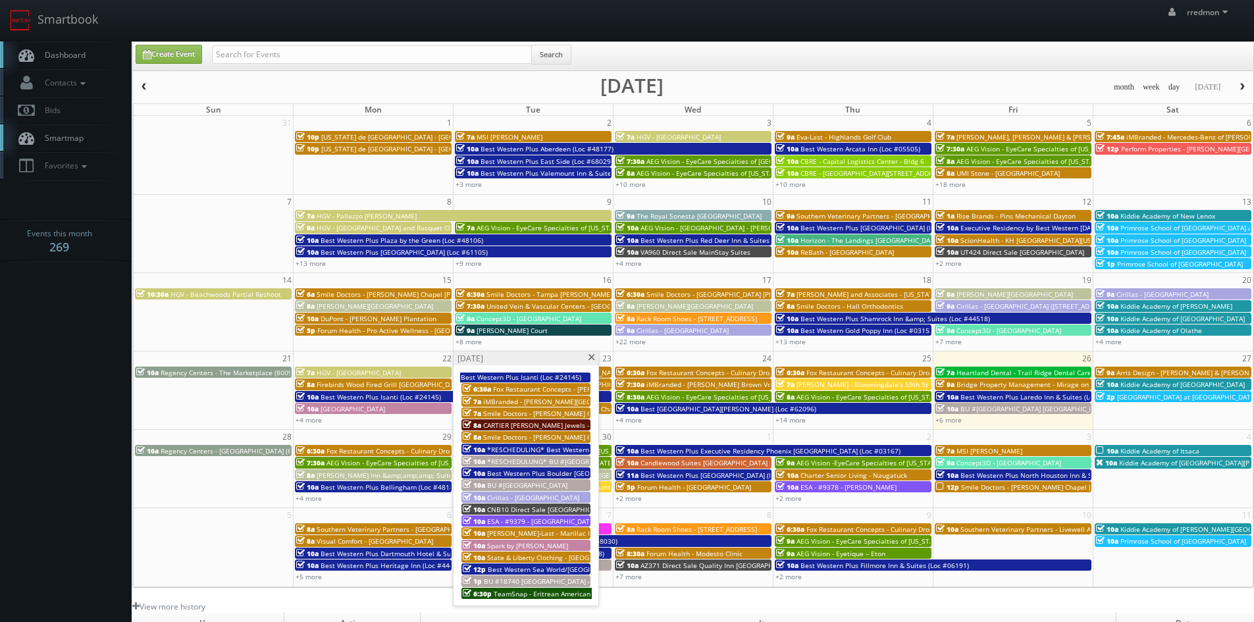
click at [522, 473] on span "Best Western Plus Boulder [GEOGRAPHIC_DATA] (Loc #06179)" at bounding box center [584, 473] width 194 height 9
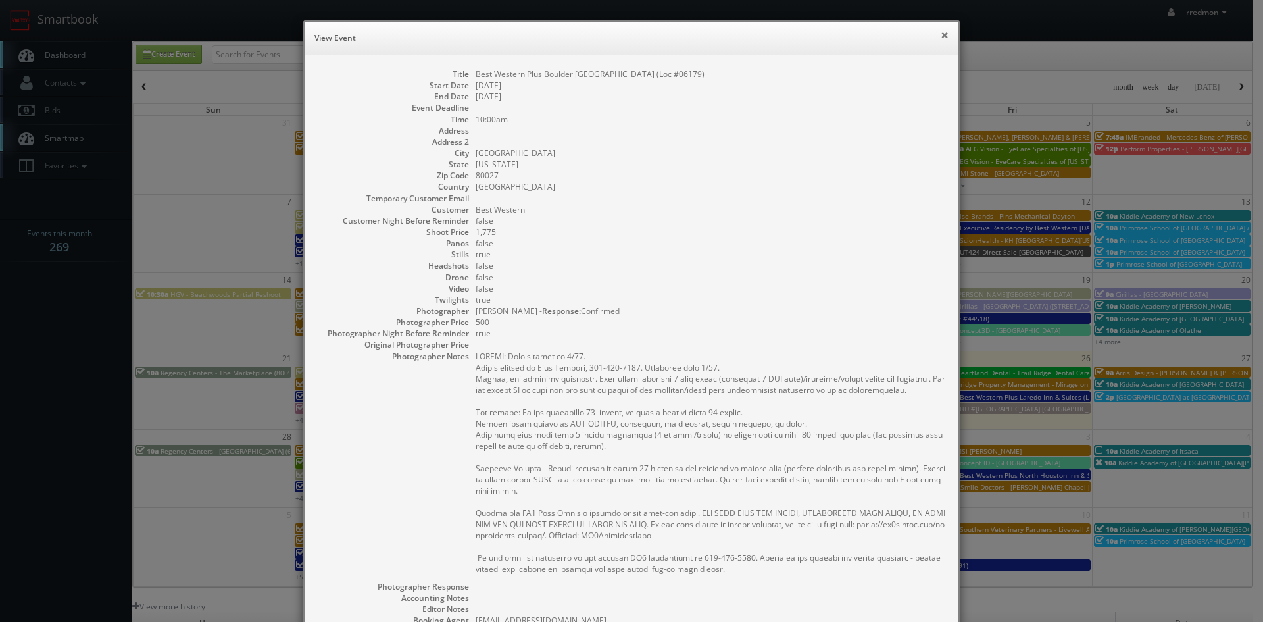
click at [941, 34] on button "×" at bounding box center [945, 34] width 8 height 9
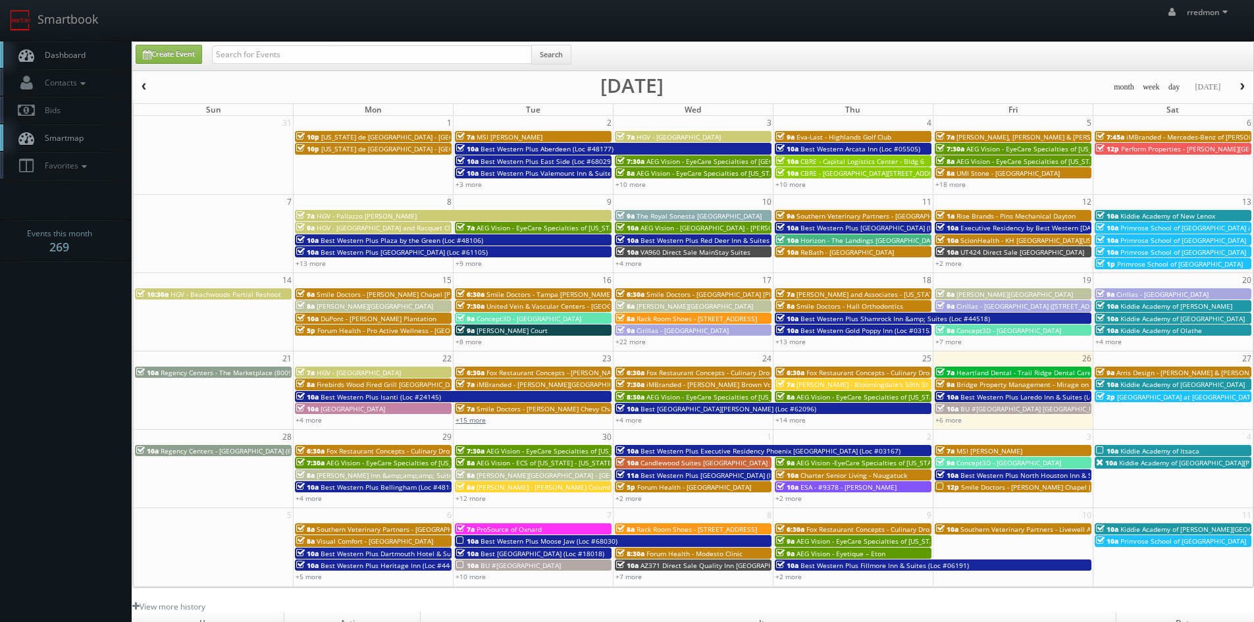
click at [478, 421] on link "+15 more" at bounding box center [470, 419] width 30 height 9
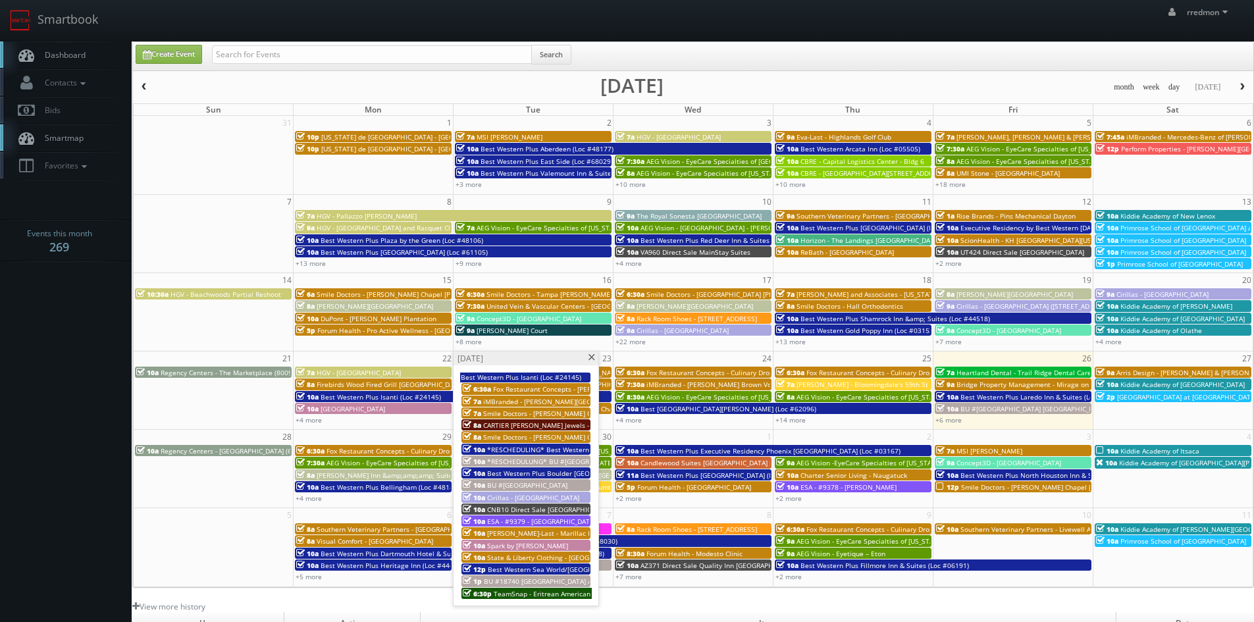
click at [531, 483] on span "BU #[GEOGRAPHIC_DATA]" at bounding box center [527, 484] width 80 height 9
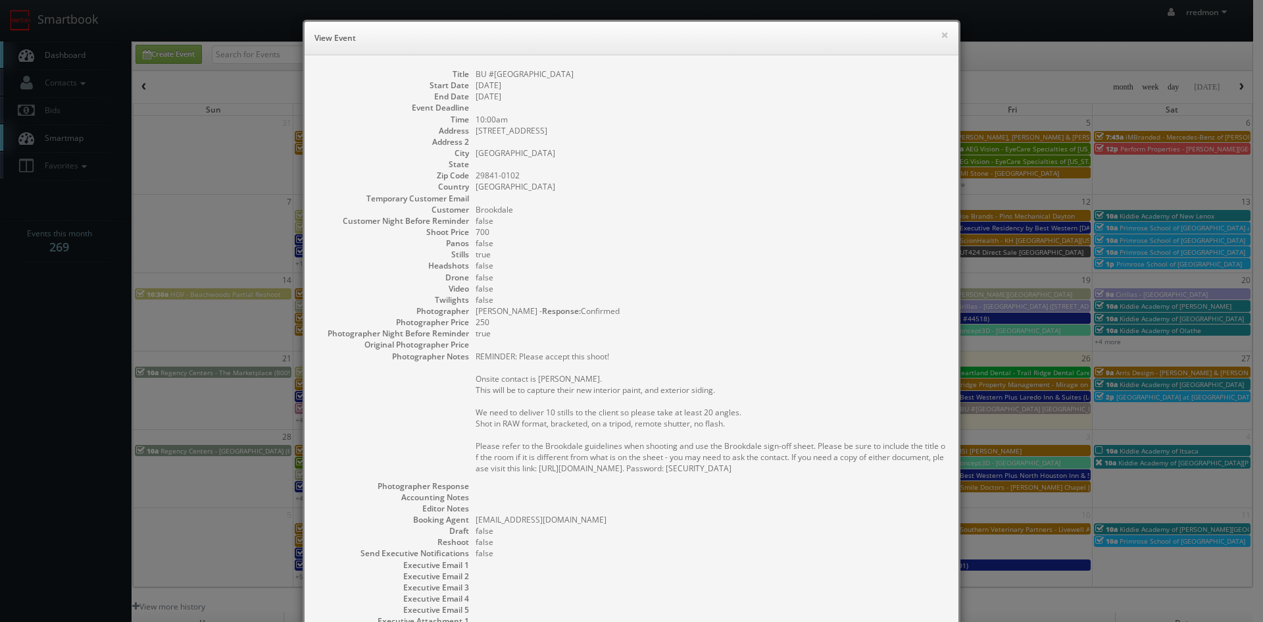
click at [933, 32] on h6 "View Event" at bounding box center [632, 38] width 634 height 13
click at [941, 36] on button "×" at bounding box center [945, 34] width 8 height 9
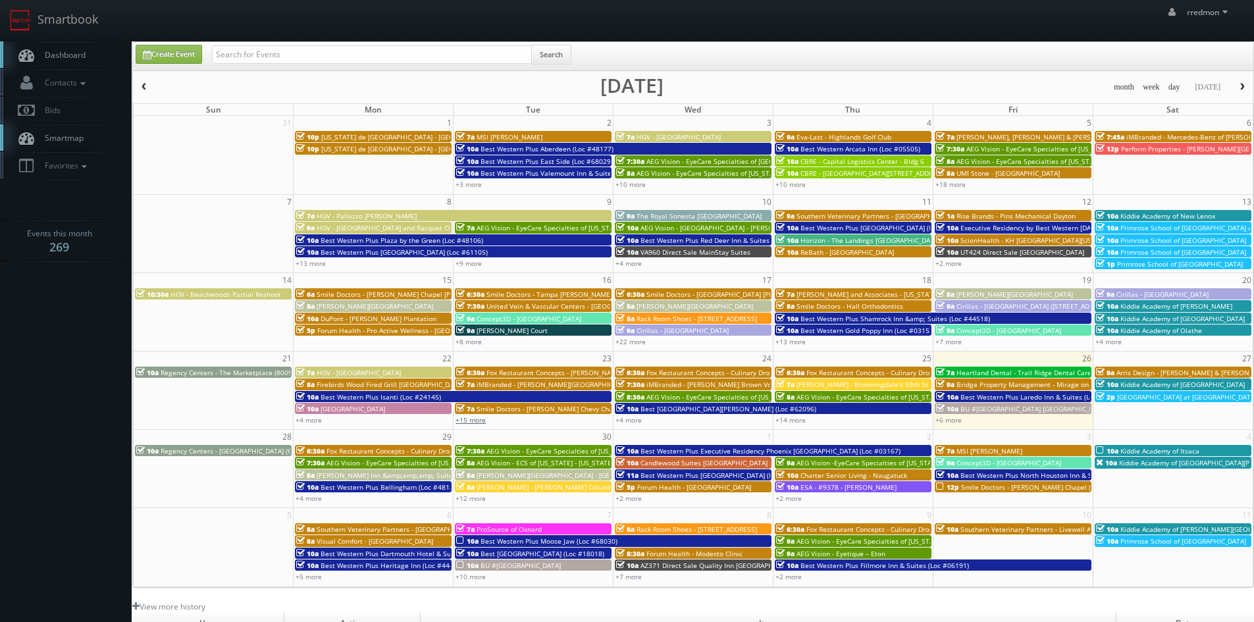
click at [471, 419] on link "+15 more" at bounding box center [470, 419] width 30 height 9
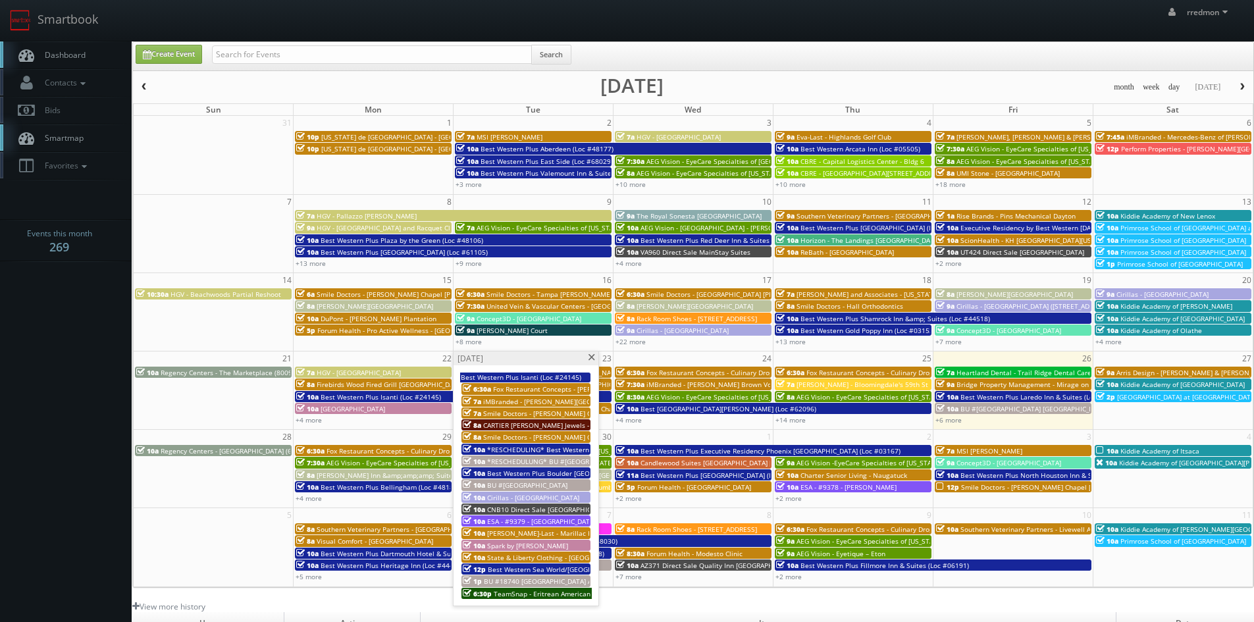
click at [546, 580] on span "BU #18740 [GEOGRAPHIC_DATA] AL" at bounding box center [539, 580] width 111 height 9
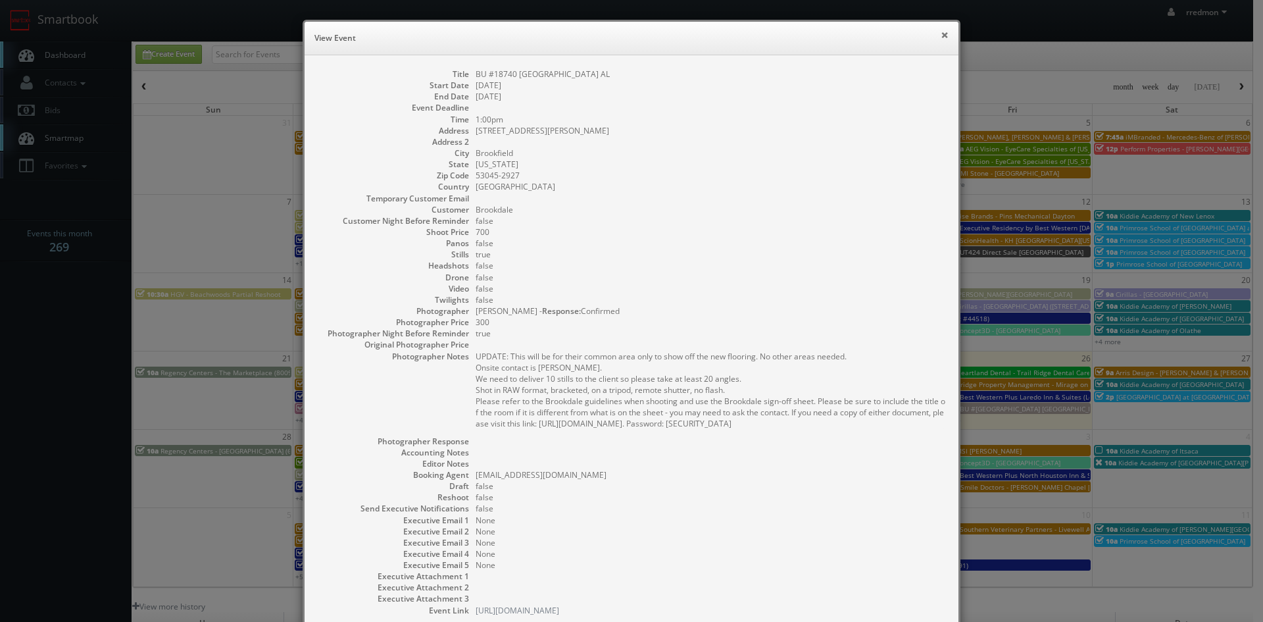
click at [942, 34] on button "×" at bounding box center [945, 34] width 8 height 9
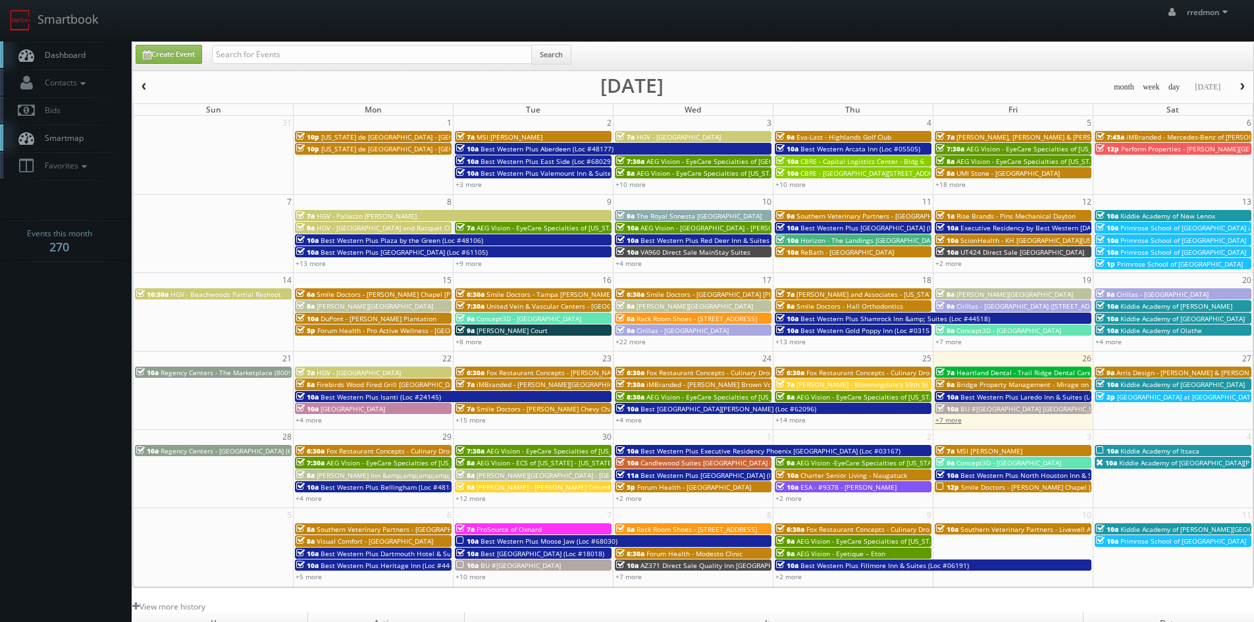
click at [938, 418] on link "+7 more" at bounding box center [948, 419] width 26 height 9
click at [436, 53] on input "text" at bounding box center [372, 54] width 320 height 18
type input "bruce battoe"
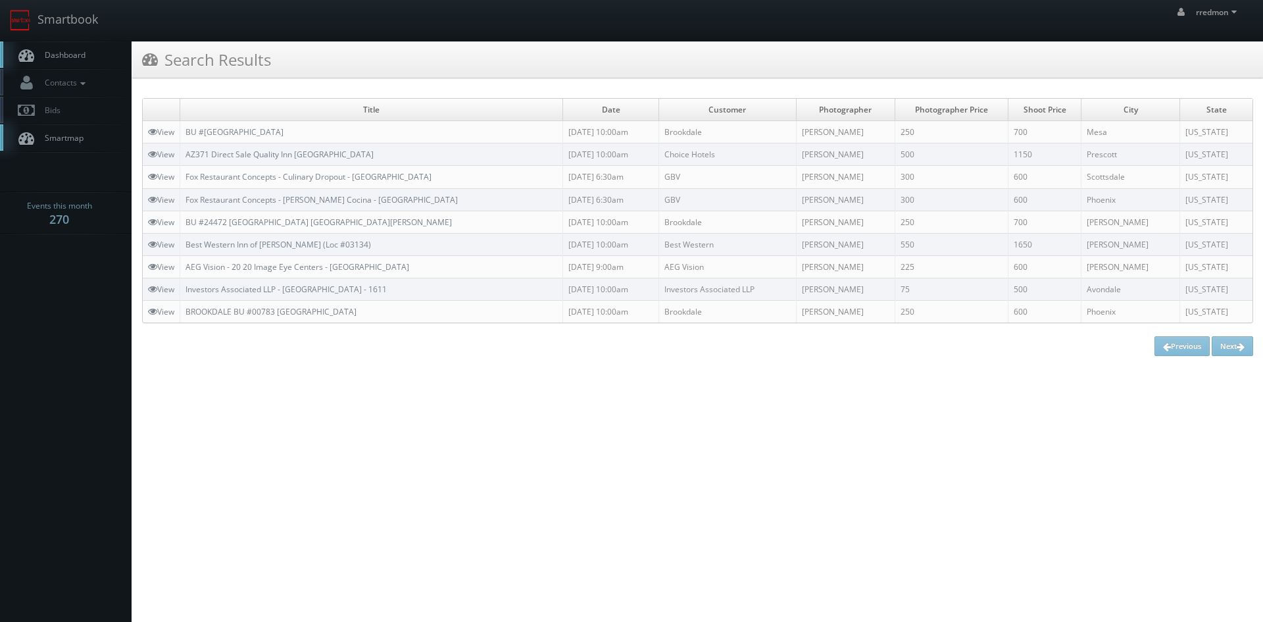
click at [71, 57] on span "Dashboard" at bounding box center [61, 54] width 47 height 11
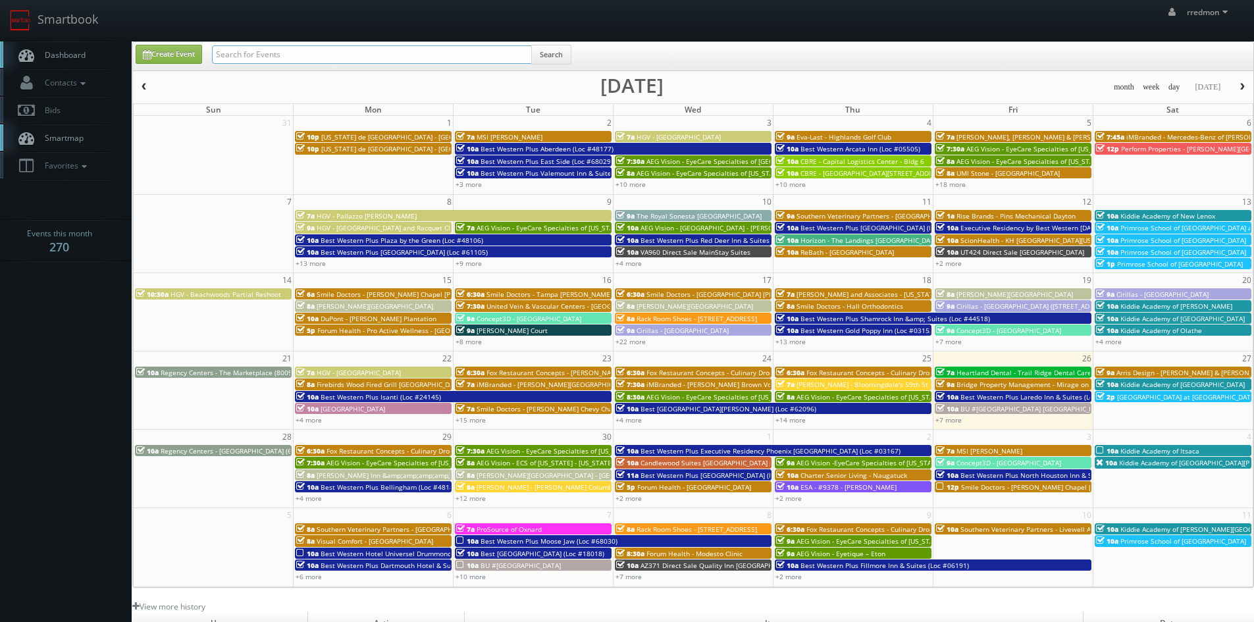
click at [304, 57] on input "text" at bounding box center [372, 54] width 320 height 18
type input "jvm"
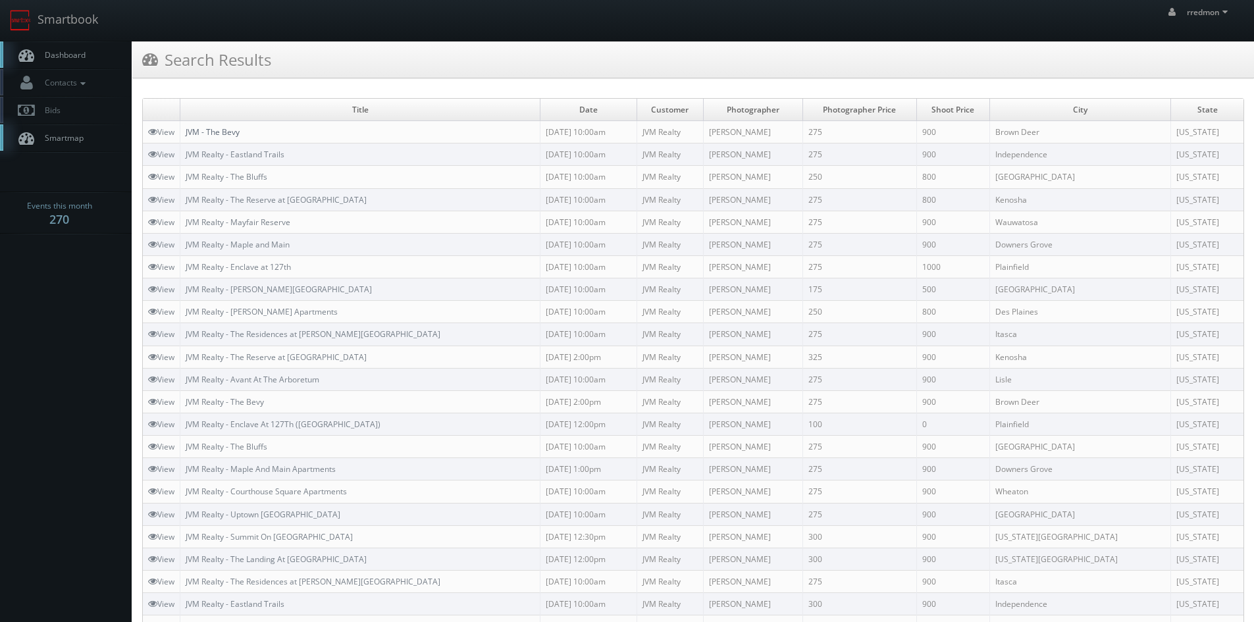
click at [232, 133] on link "JVM - The Bevy" at bounding box center [213, 131] width 54 height 11
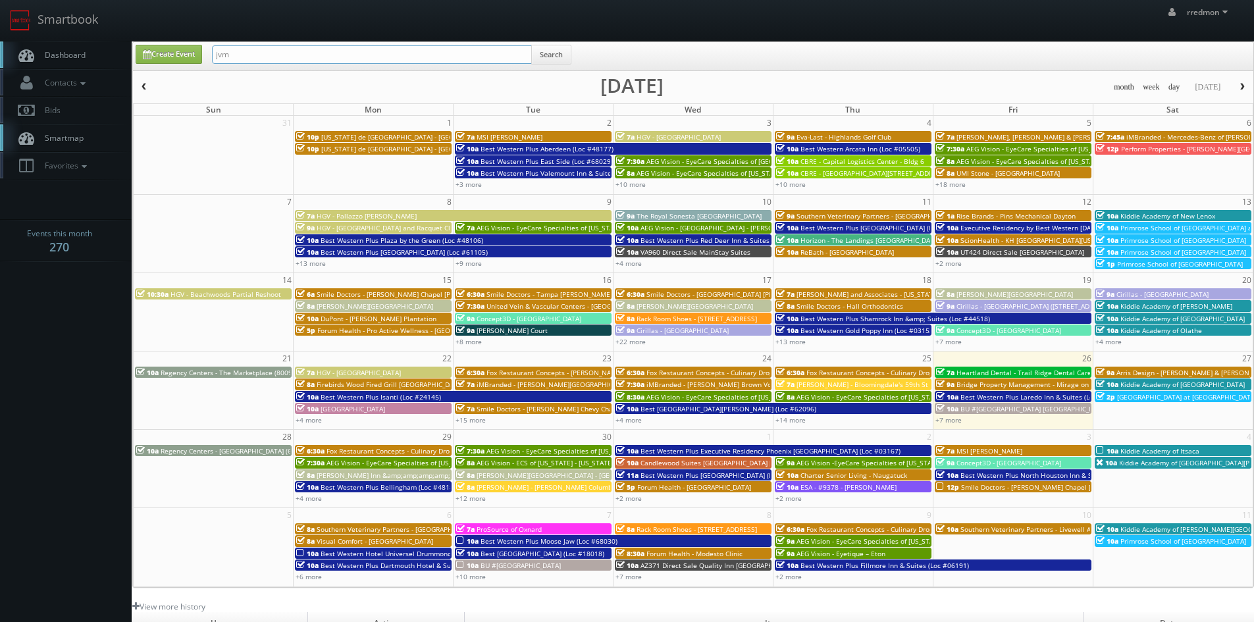
click at [250, 50] on input "jvm" at bounding box center [372, 54] width 320 height 18
click at [567, 60] on button "Search" at bounding box center [551, 55] width 40 height 20
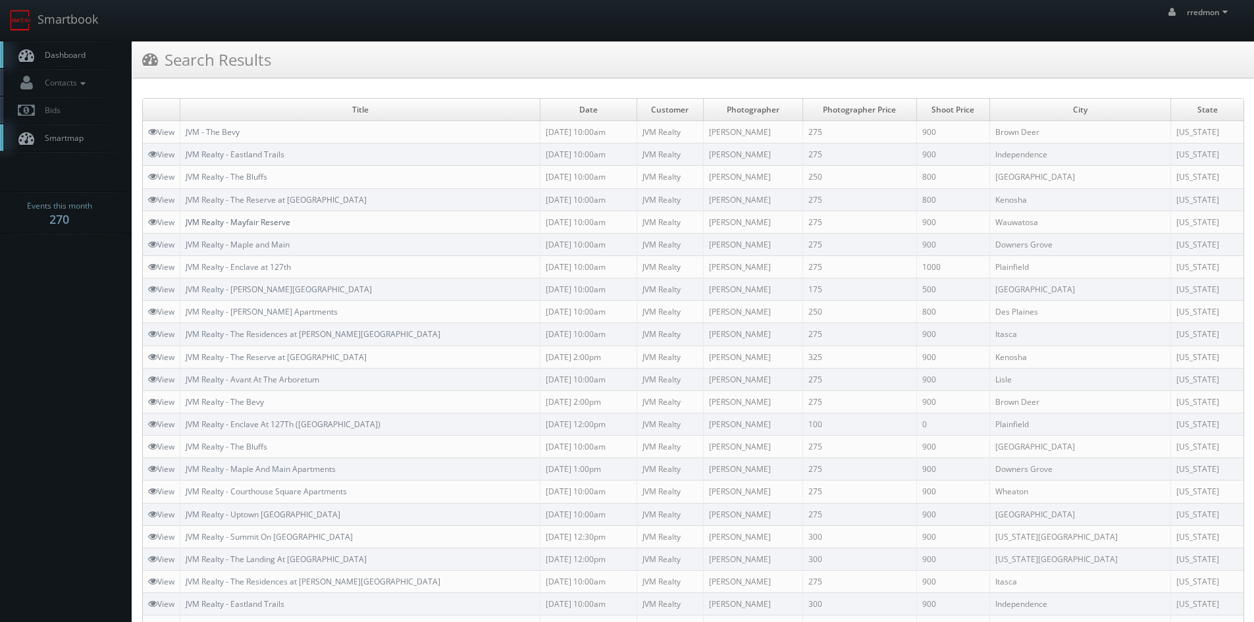
click at [282, 225] on link "JVM Realty - Mayfair Reserve" at bounding box center [238, 222] width 105 height 11
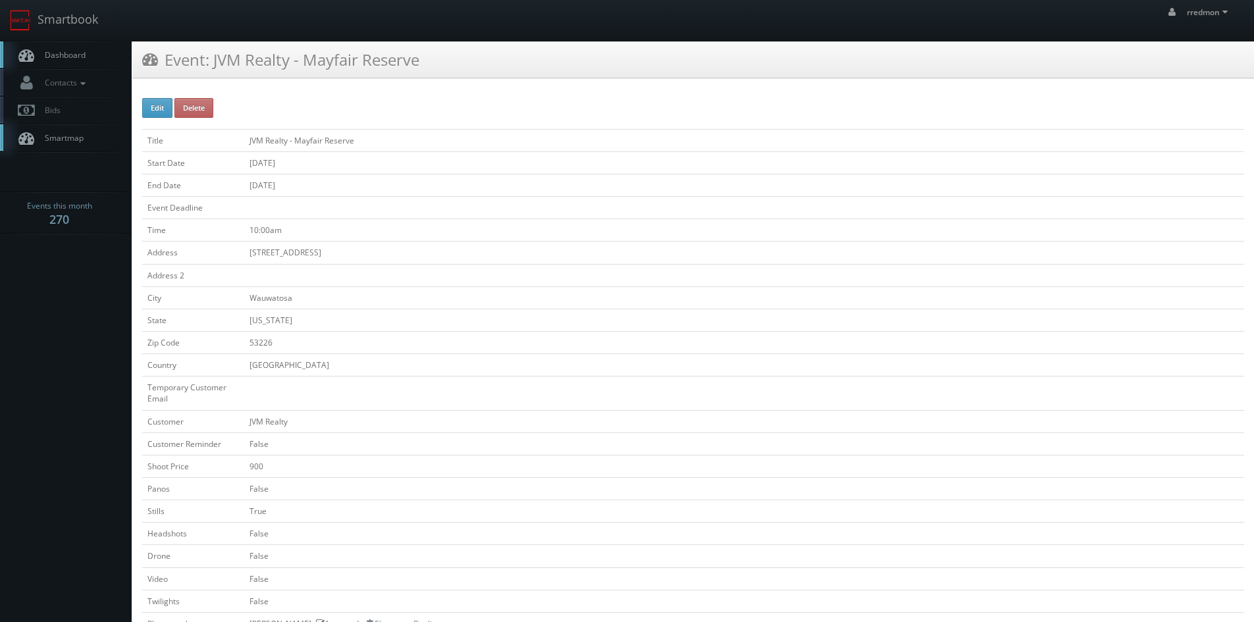
scroll to position [329, 0]
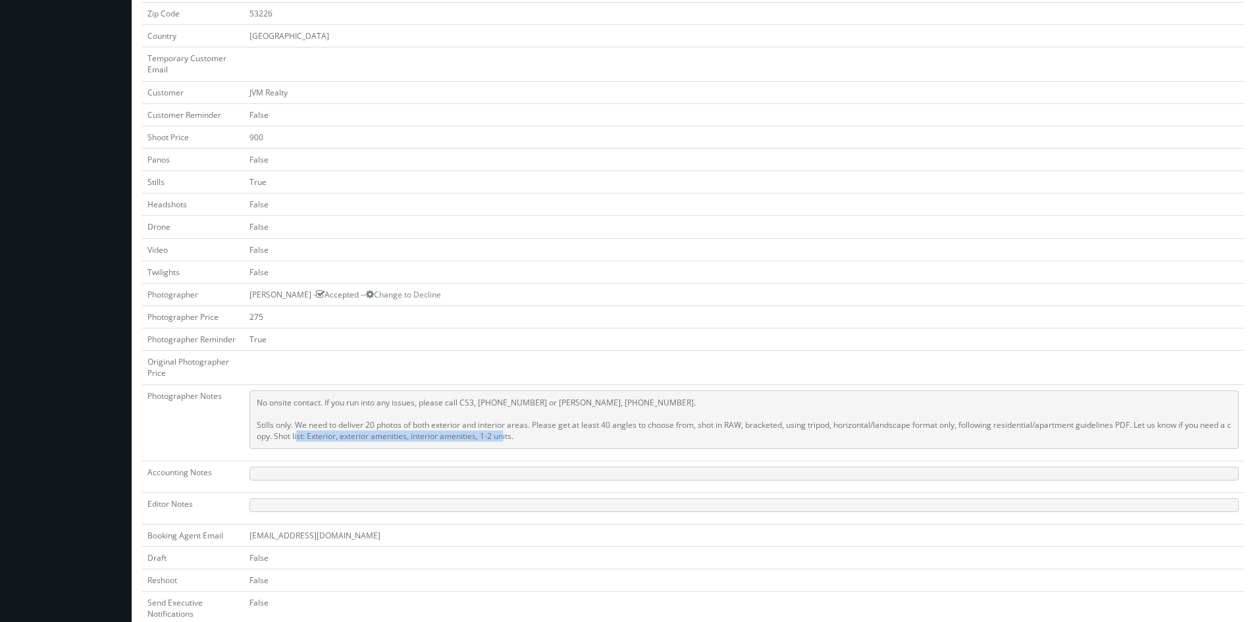
drag, startPoint x: 552, startPoint y: 436, endPoint x: 319, endPoint y: 439, distance: 233.6
click at [319, 439] on pre "No onsite contact. If you run into any issues, please call CS3, [PHONE_NUMBER] …" at bounding box center [743, 419] width 989 height 59
copy pre "Exterior, exterior amenities, interior amenities, 1-2 units."
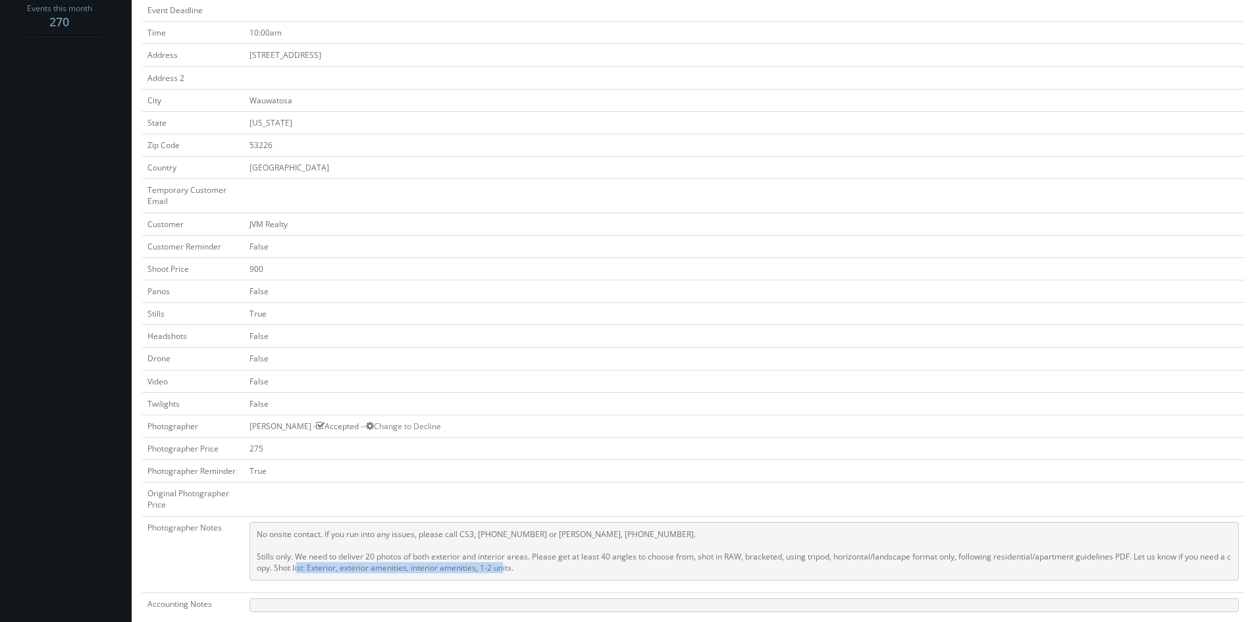
scroll to position [0, 0]
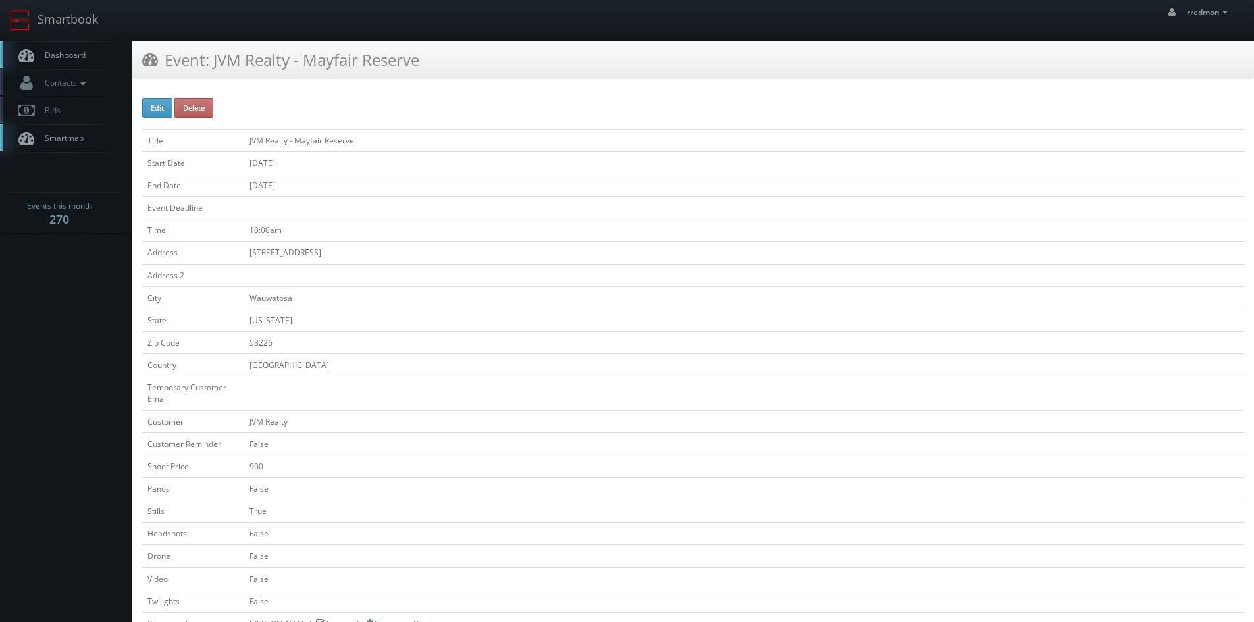
click at [60, 61] on link "Dashboard" at bounding box center [66, 54] width 132 height 27
